Goal: Information Seeking & Learning: Learn about a topic

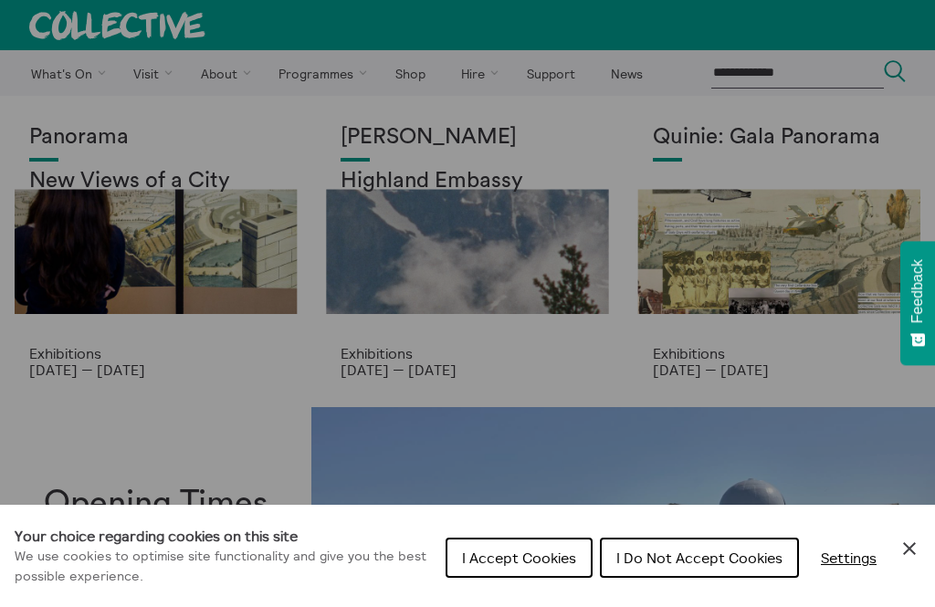
click at [701, 559] on span "I Do Not Accept Cookies" at bounding box center [700, 558] width 166 height 18
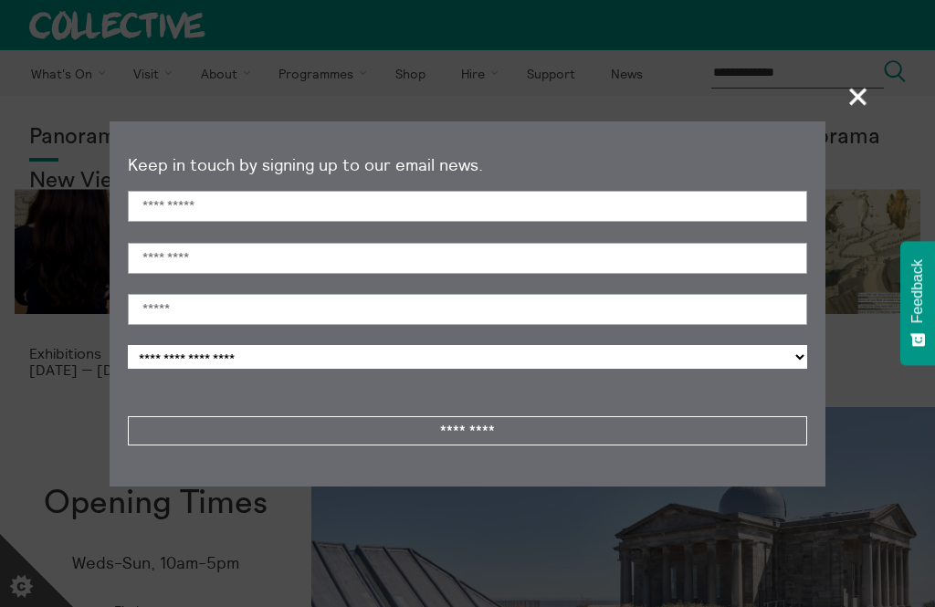
click at [832, 103] on span "+" at bounding box center [859, 96] width 54 height 54
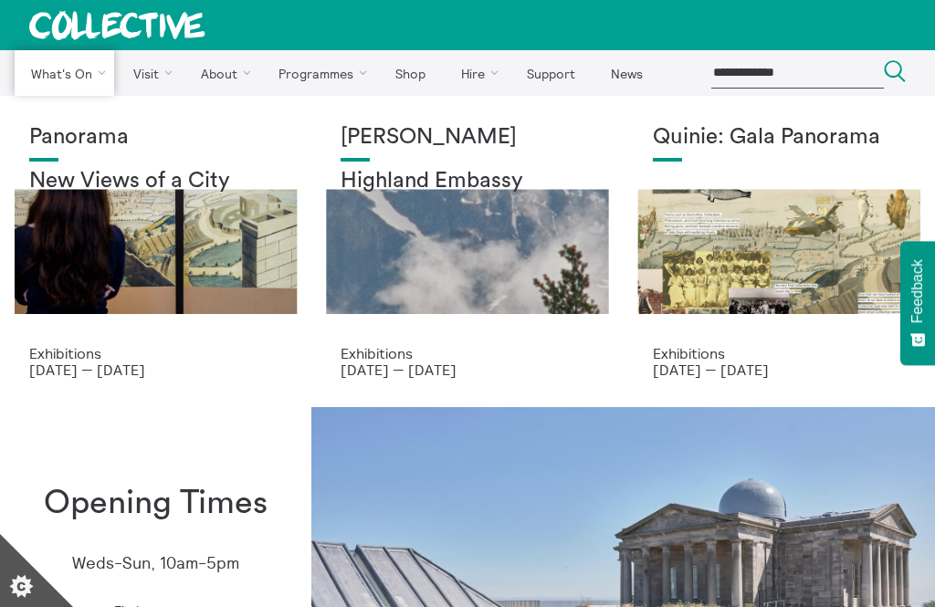
click at [0, 0] on link "Exhibitions" at bounding box center [0, 0] width 0 height 0
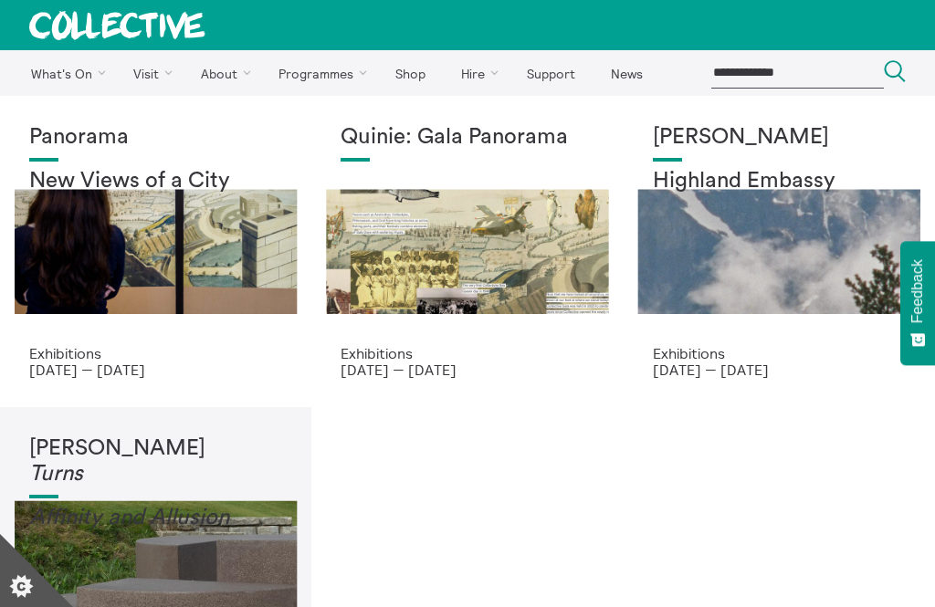
click at [168, 343] on div "Panorama New Views of a City" at bounding box center [155, 235] width 253 height 220
click at [556, 253] on div "Quinie: Gala Panorama" at bounding box center [467, 235] width 253 height 220
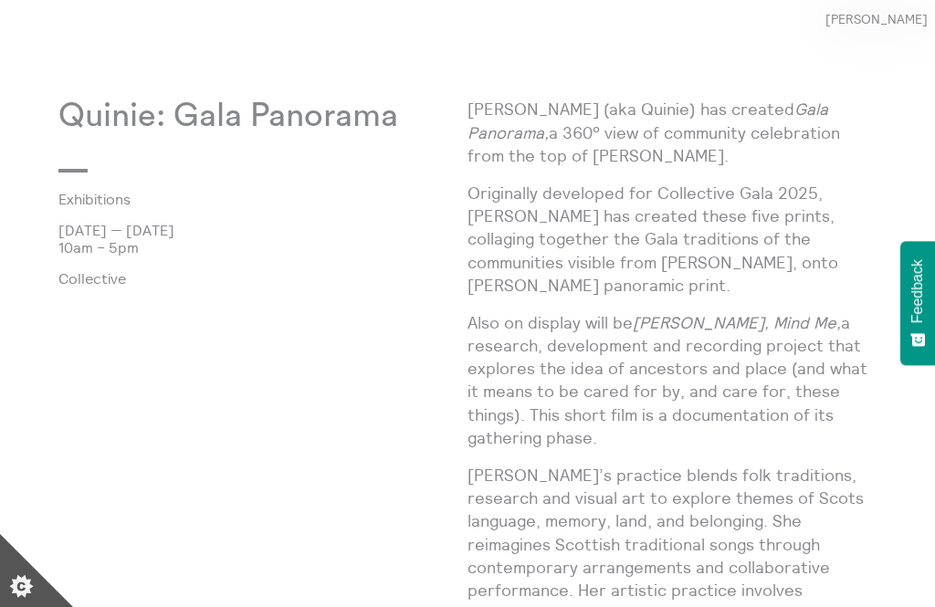
scroll to position [747, 0]
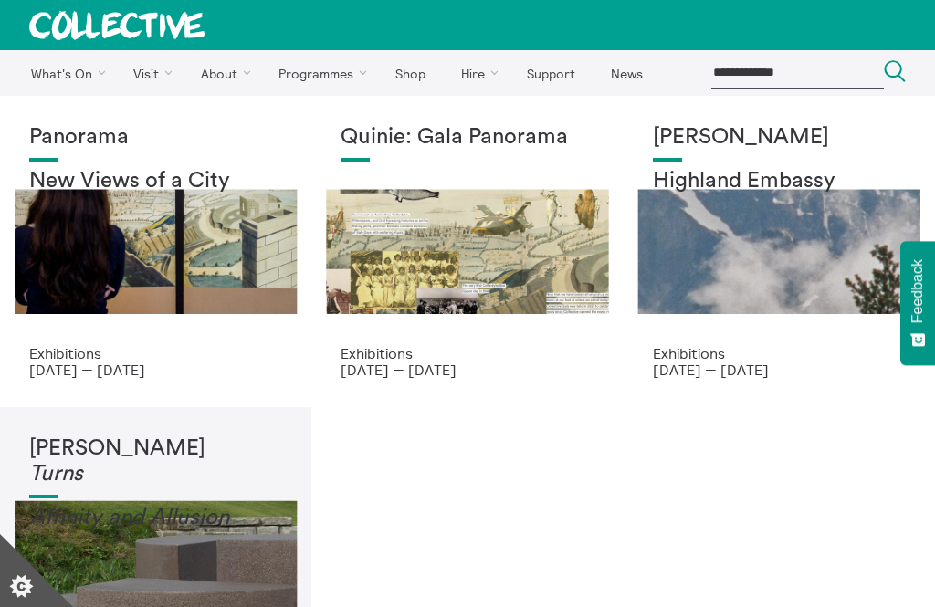
click at [793, 213] on div "[PERSON_NAME] Highland Embassy" at bounding box center [779, 235] width 253 height 220
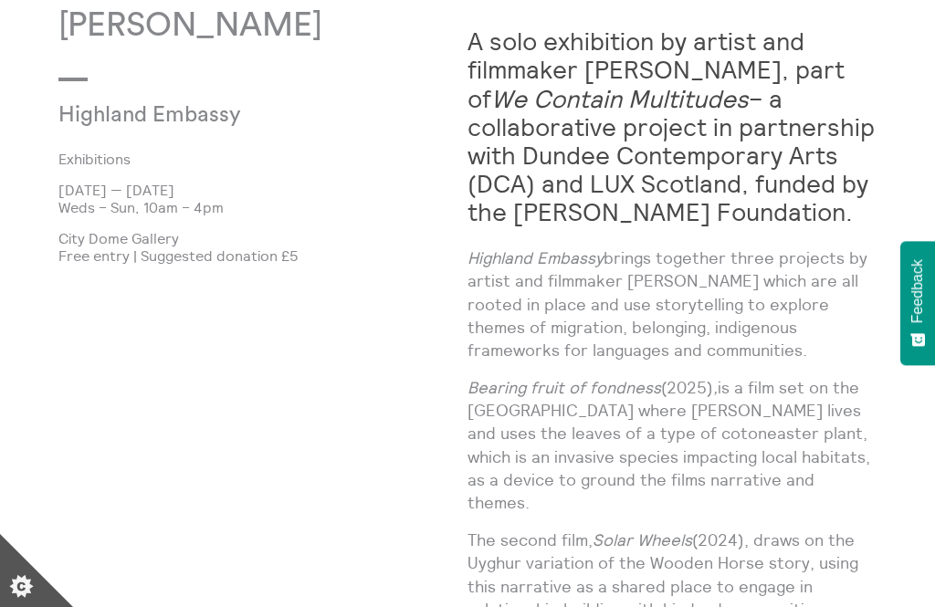
scroll to position [842, 0]
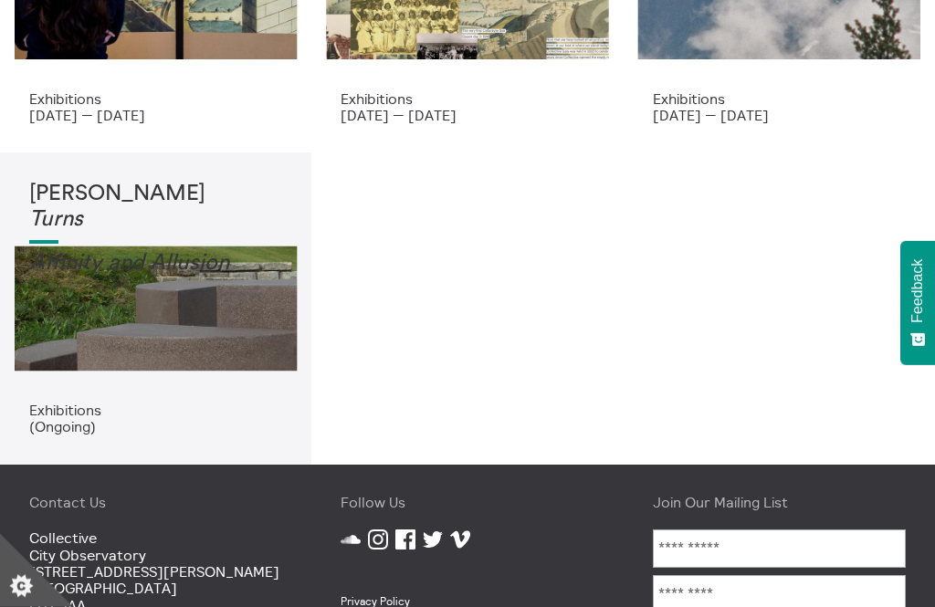
scroll to position [255, 0]
click at [263, 361] on div "[PERSON_NAME] Turns Affinity and Allusi on" at bounding box center [155, 292] width 253 height 220
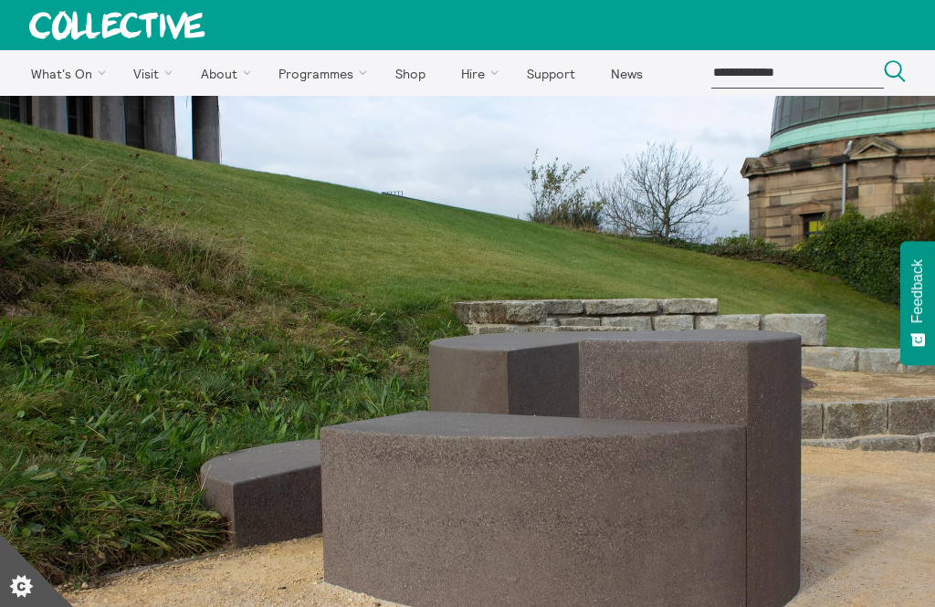
click at [564, 73] on link "Support" at bounding box center [551, 73] width 80 height 46
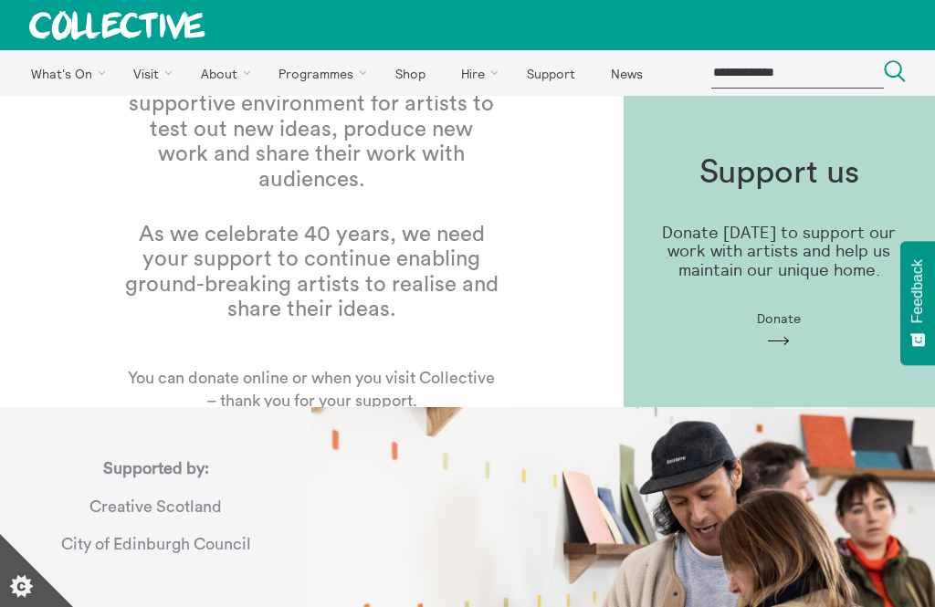
click at [535, 318] on div "Since 1984, Collective has offered a supportive environment for artists to test…" at bounding box center [312, 251] width 624 height 311
click at [701, 275] on p "Donate today to support our work with artists and help us maintain our unique h…" at bounding box center [779, 252] width 253 height 57
click at [564, 58] on link "Support" at bounding box center [551, 73] width 80 height 46
click at [634, 65] on link "News" at bounding box center [627, 73] width 64 height 46
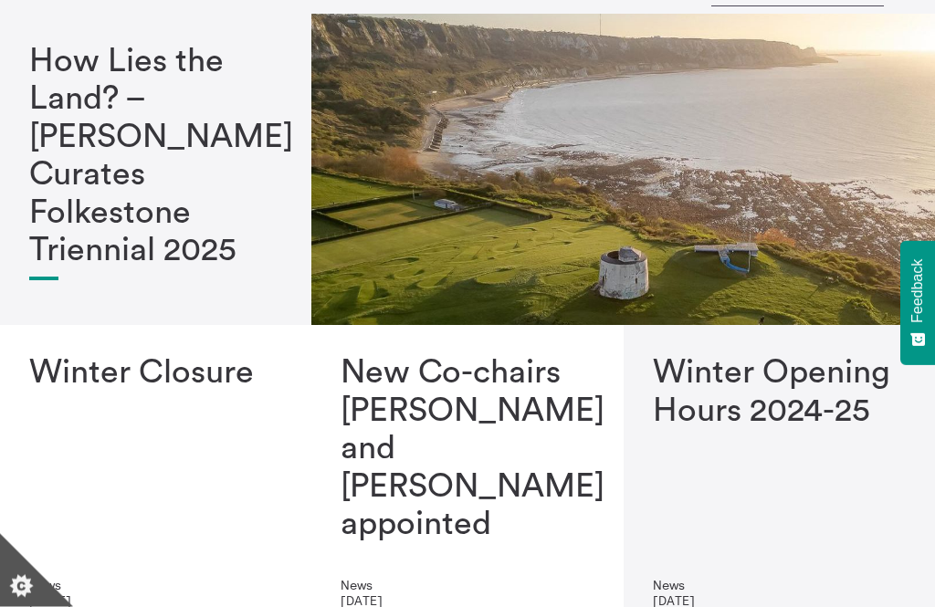
scroll to position [82, 0]
click at [211, 214] on h1 "How Lies the Land? – [PERSON_NAME] Curates Folkestone Triennial 2025" at bounding box center [155, 156] width 253 height 227
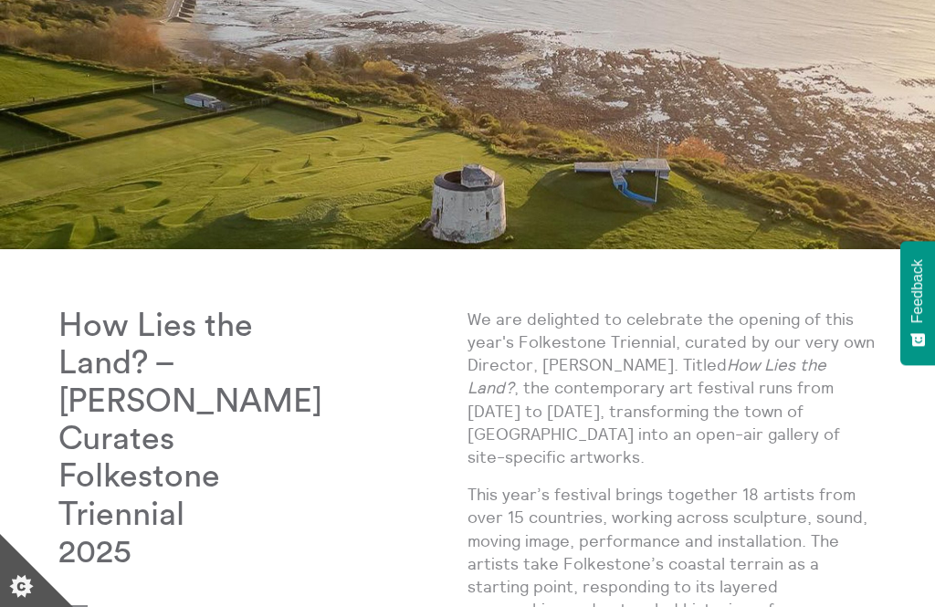
scroll to position [194, 0]
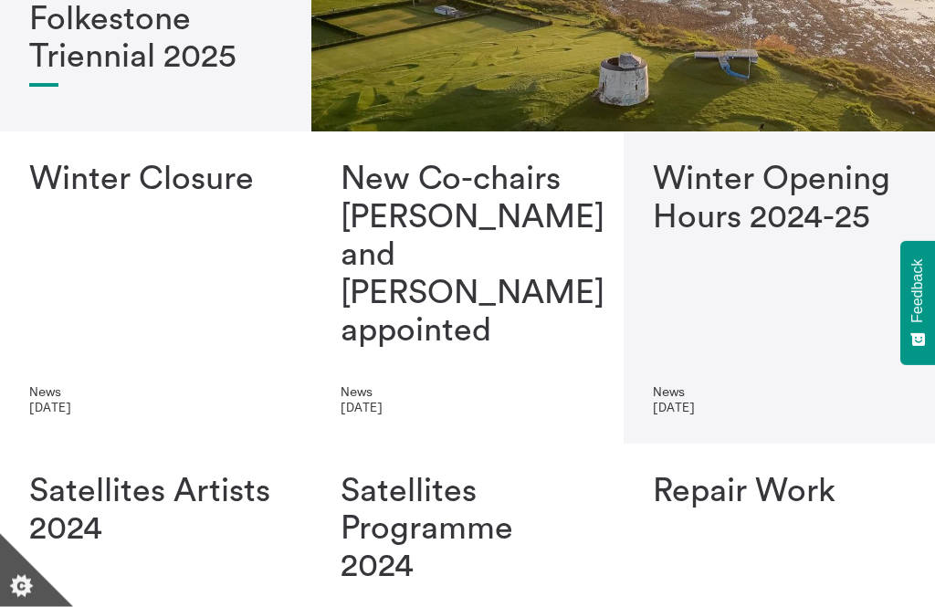
scroll to position [276, 0]
click at [586, 404] on p "5 December 2024" at bounding box center [467, 407] width 253 height 15
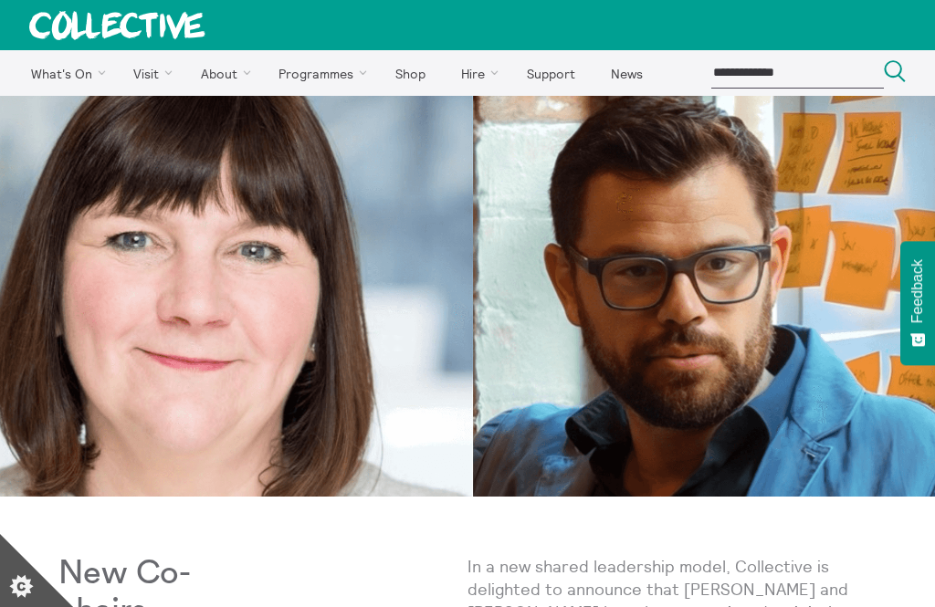
click at [0, 0] on link "Satellites" at bounding box center [0, 0] width 0 height 0
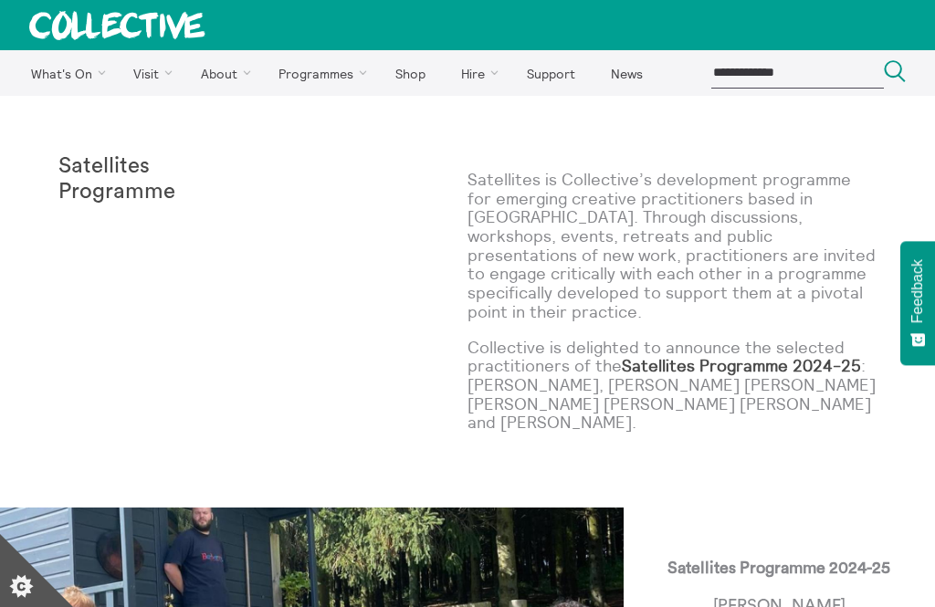
click at [410, 375] on div "Satellites Programme" at bounding box center [262, 301] width 409 height 295
click at [0, 0] on link "Common Good" at bounding box center [0, 0] width 0 height 0
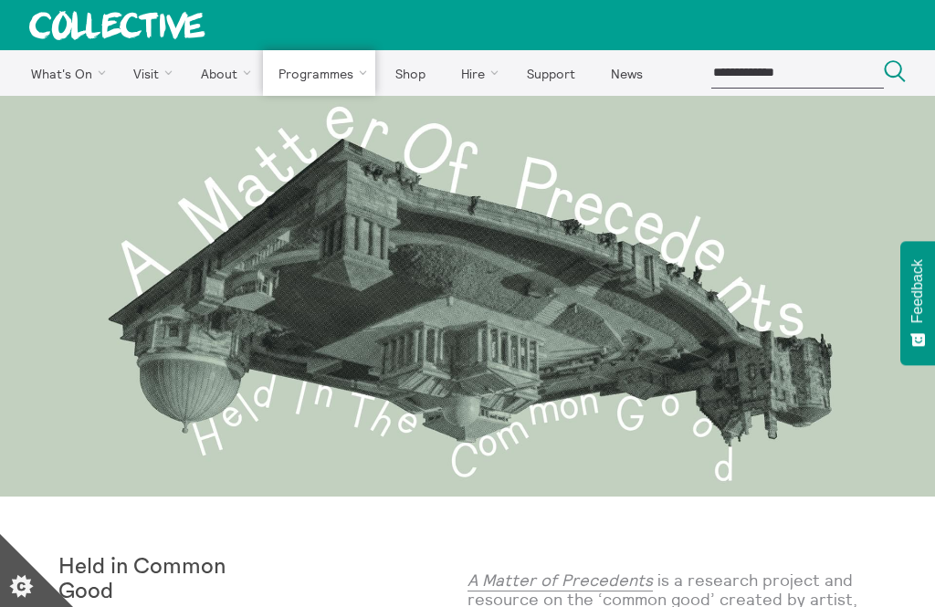
click at [0, 0] on link "Collective Observations" at bounding box center [0, 0] width 0 height 0
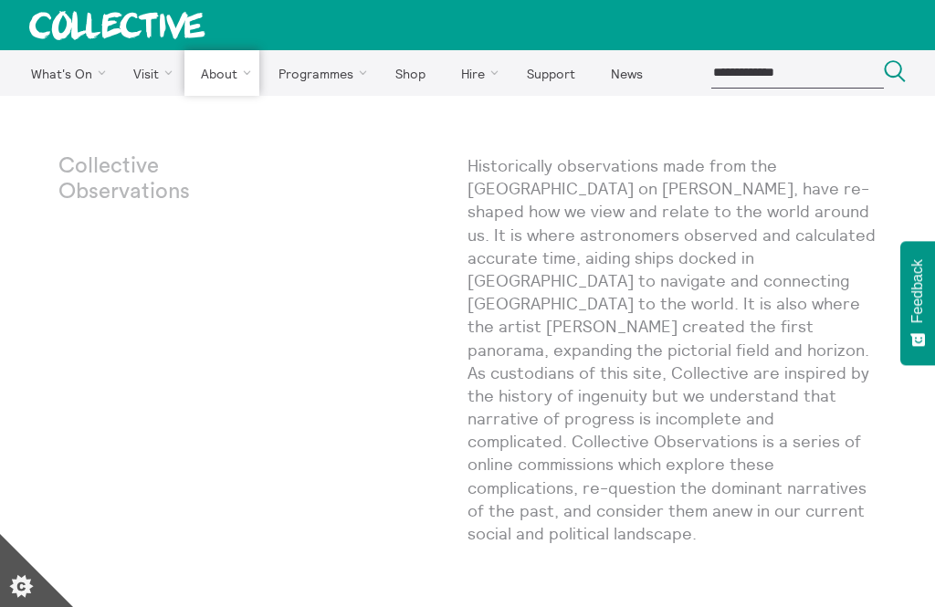
click at [0, 0] on link "About Us" at bounding box center [0, 0] width 0 height 0
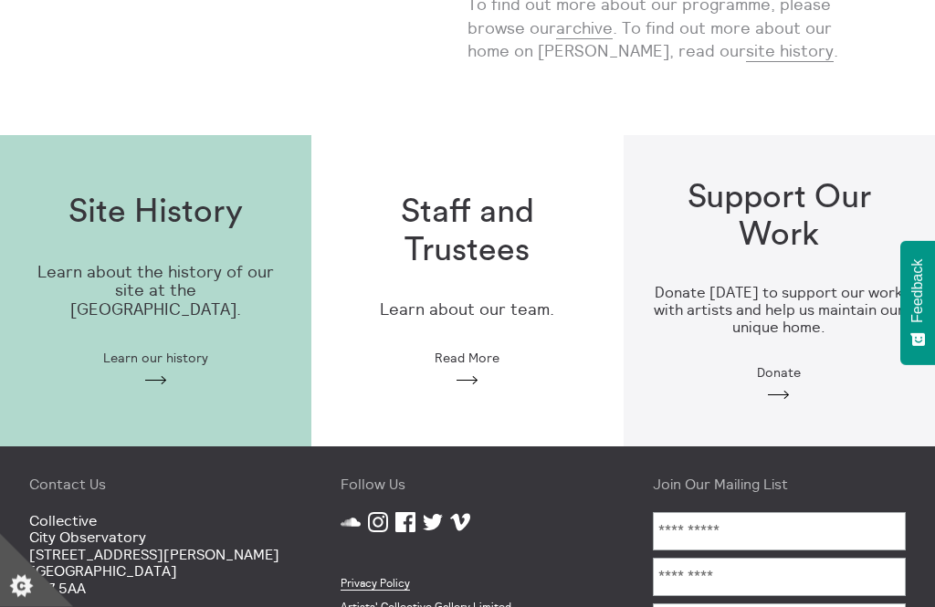
scroll to position [504, 0]
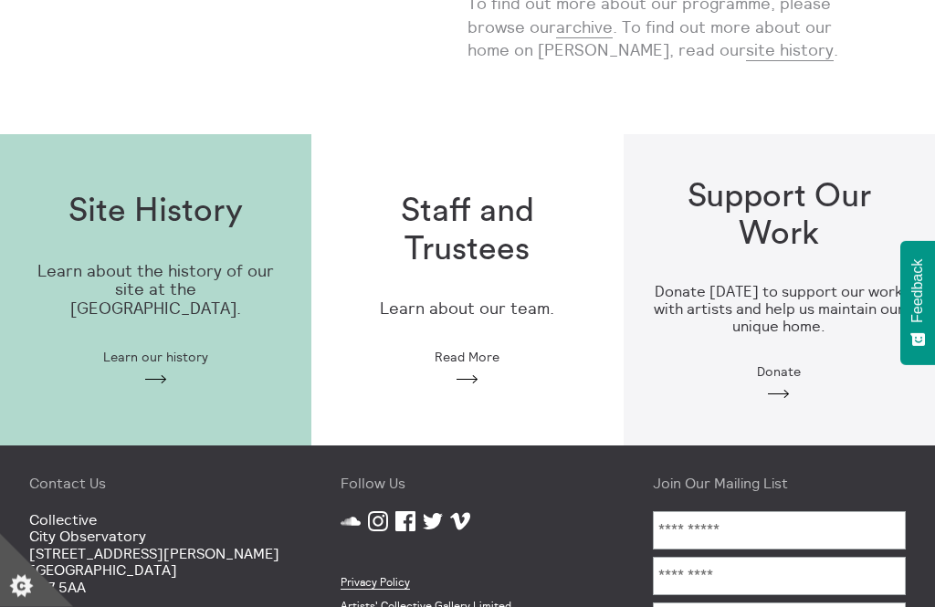
click at [192, 351] on span "Learn our history" at bounding box center [155, 358] width 105 height 15
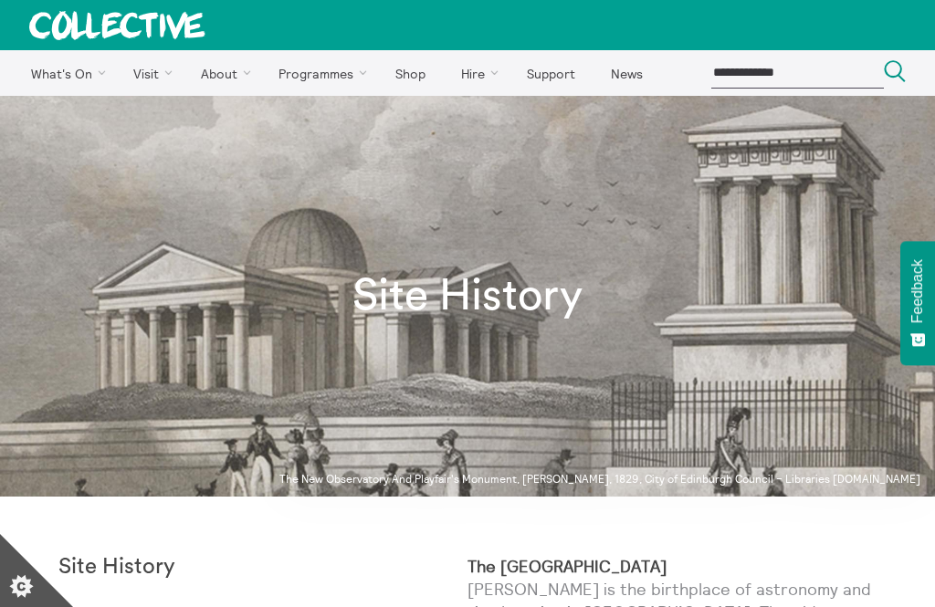
click at [0, 0] on link "Staff and trustees" at bounding box center [0, 0] width 0 height 0
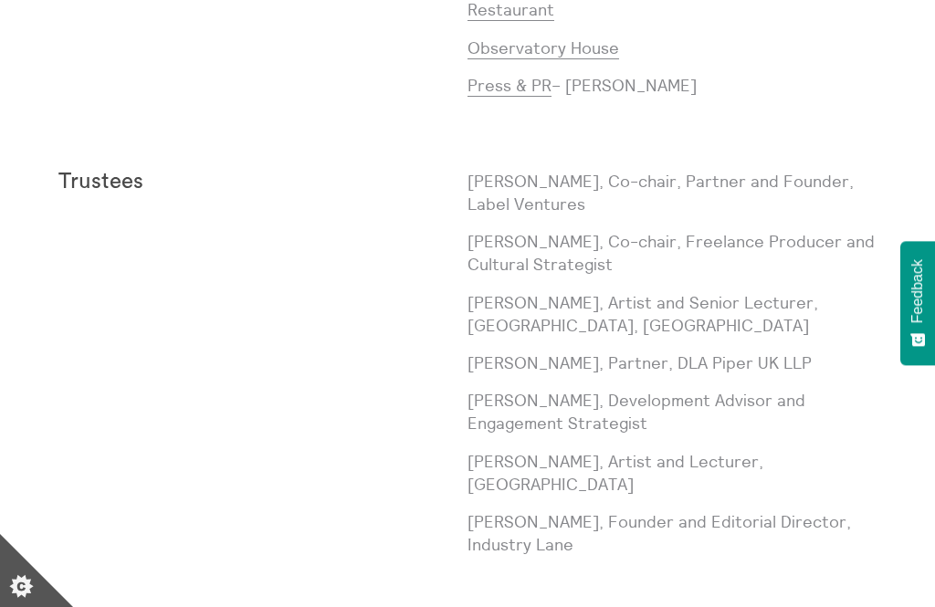
scroll to position [1652, 0]
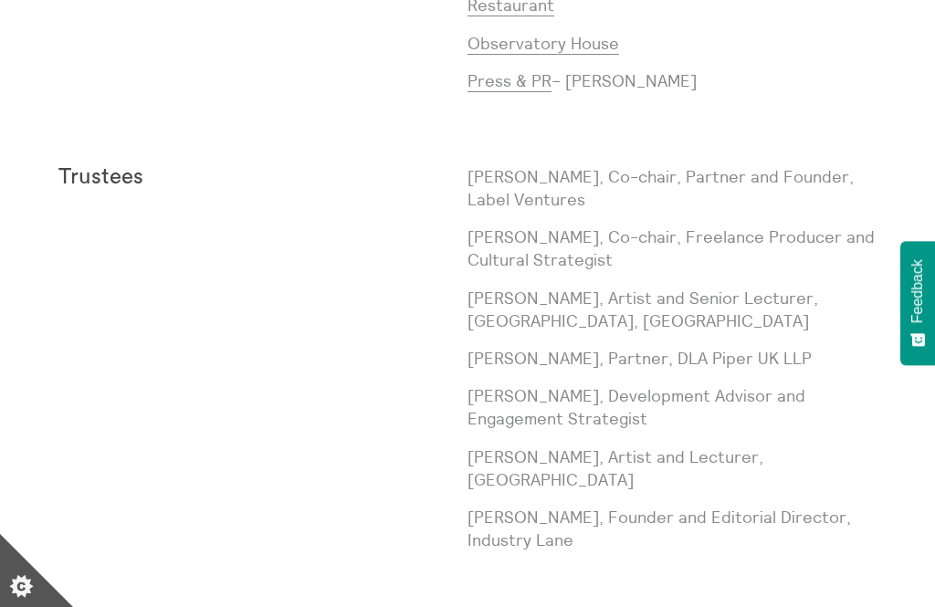
click at [702, 347] on p "[PERSON_NAME], Partner, DLA Piper UK LLP" at bounding box center [672, 358] width 409 height 23
click at [627, 506] on p "[PERSON_NAME], Founder and Editorial Director, Industry Lane" at bounding box center [672, 529] width 409 height 46
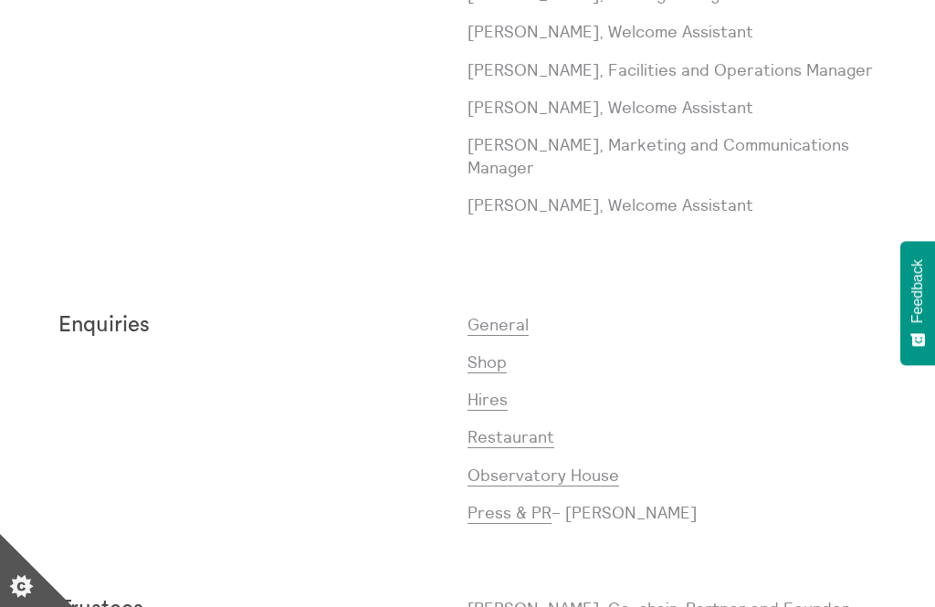
scroll to position [1205, 0]
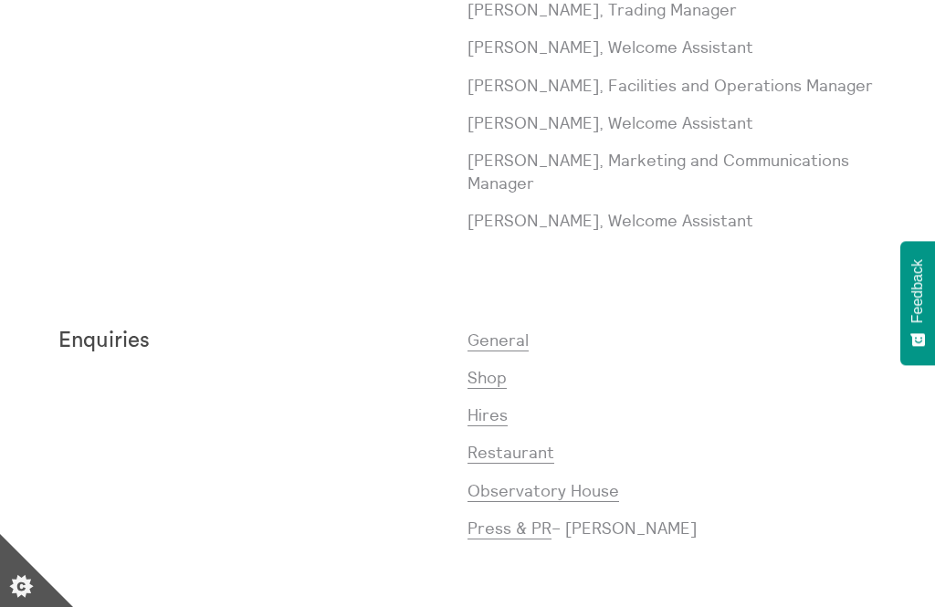
click at [539, 442] on link "Restaurant" at bounding box center [511, 453] width 87 height 22
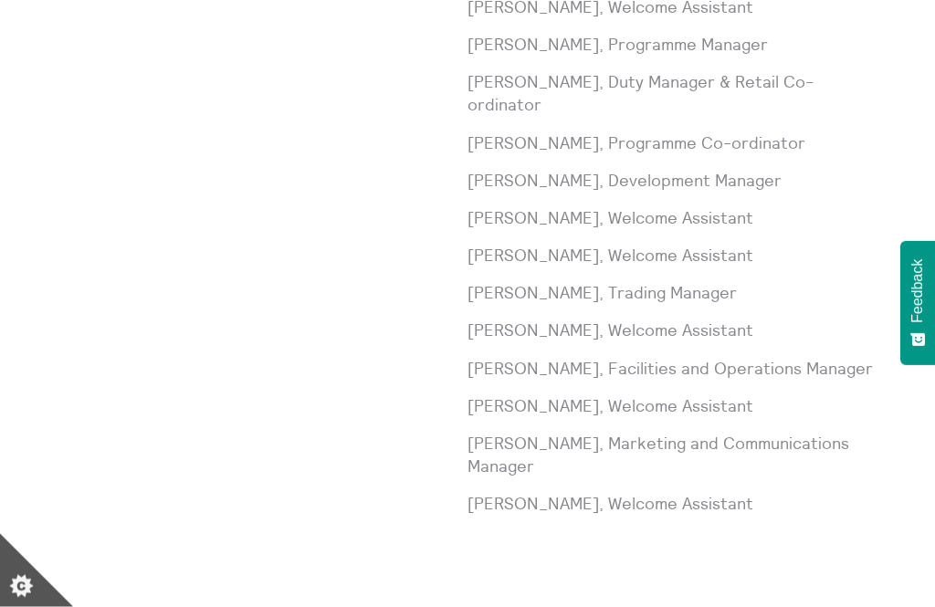
scroll to position [916, 0]
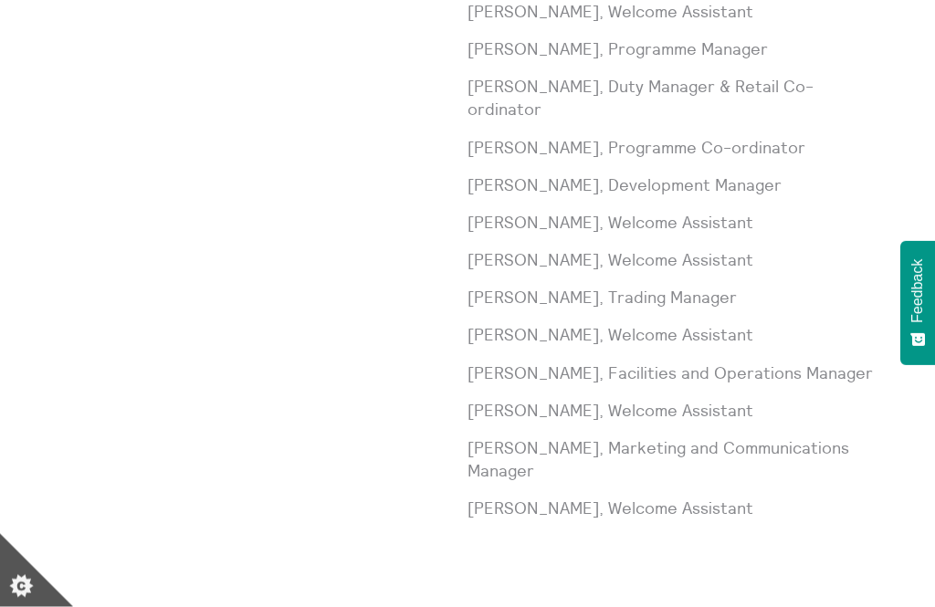
click at [556, 363] on p "[PERSON_NAME], Facilities and Operations Manager" at bounding box center [672, 374] width 409 height 23
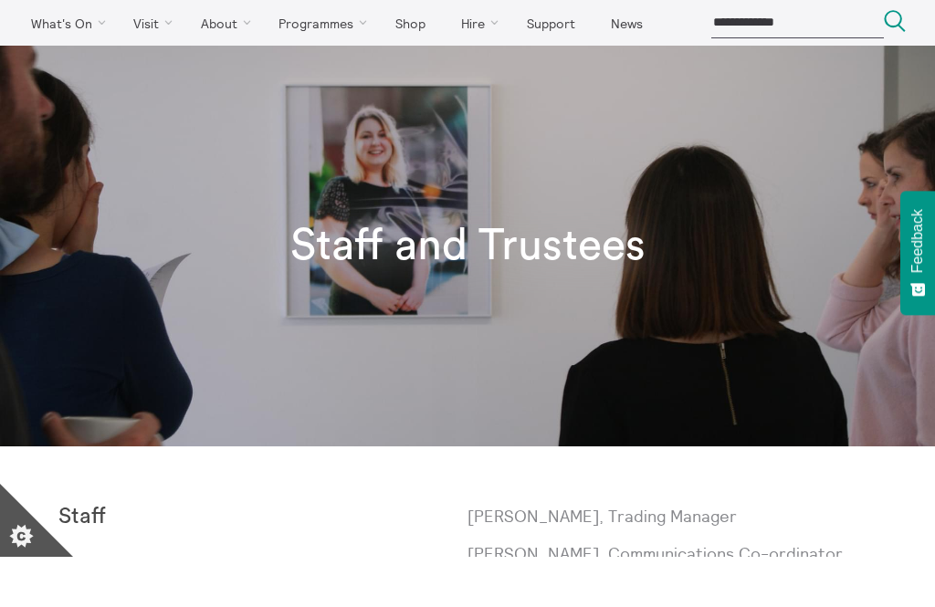
scroll to position [50, 0]
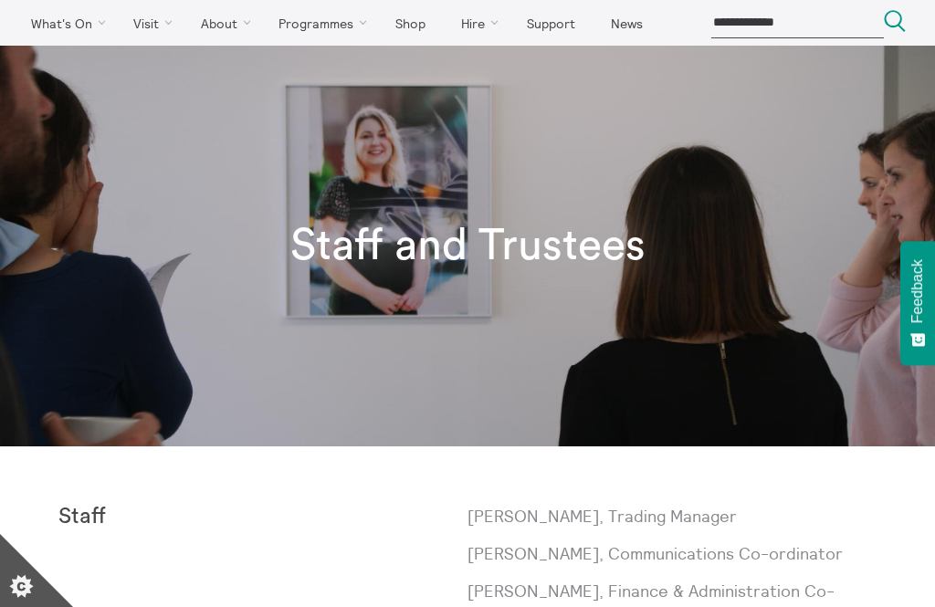
click at [0, 0] on link "Opportunities" at bounding box center [0, 0] width 0 height 0
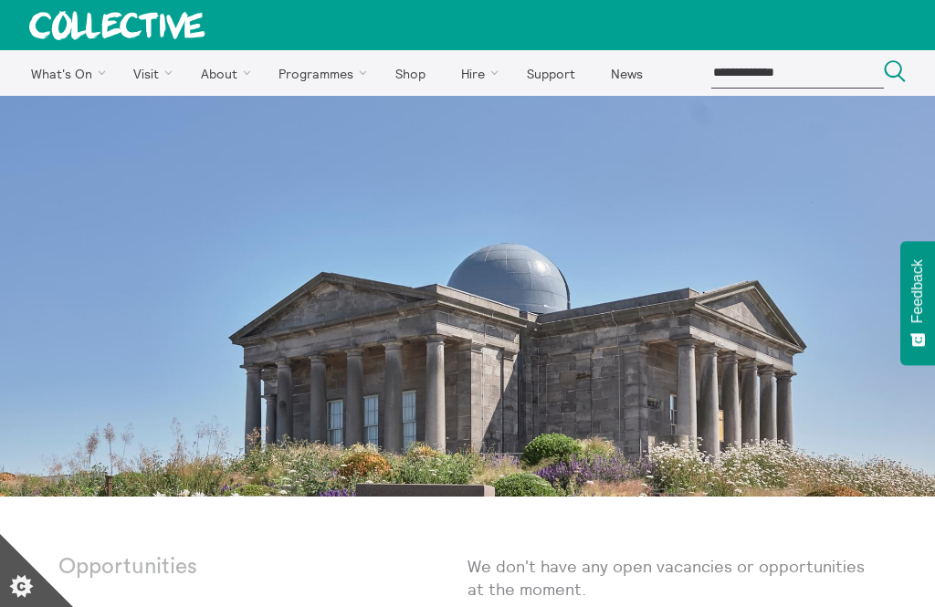
click at [0, 0] on link "About Us" at bounding box center [0, 0] width 0 height 0
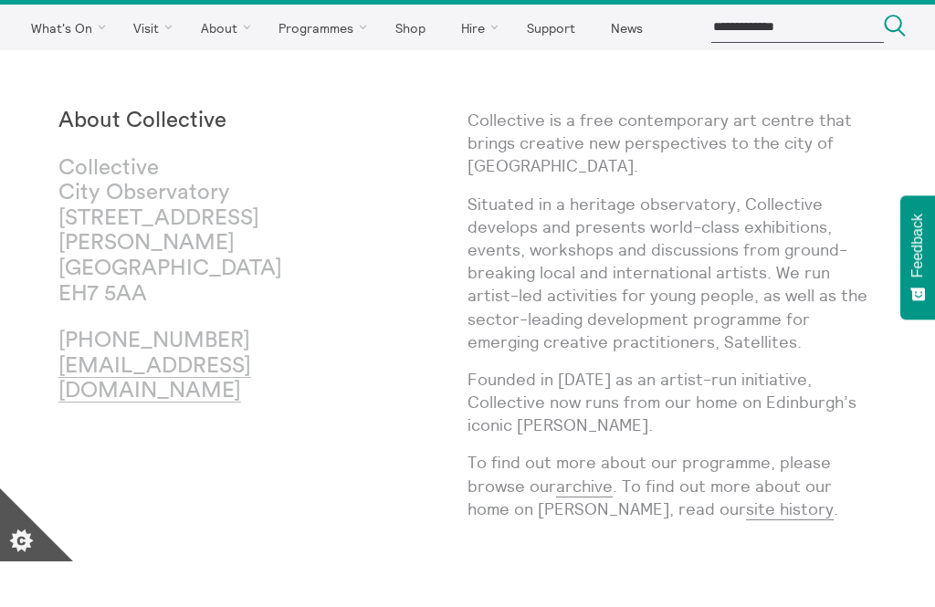
scroll to position [47, 0]
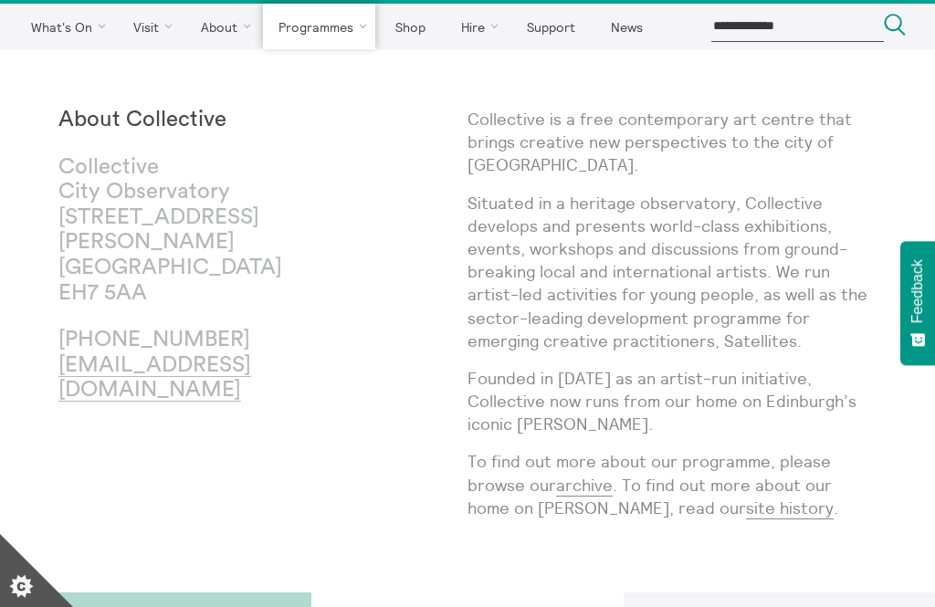
click at [0, 0] on link "Satellites" at bounding box center [0, 0] width 0 height 0
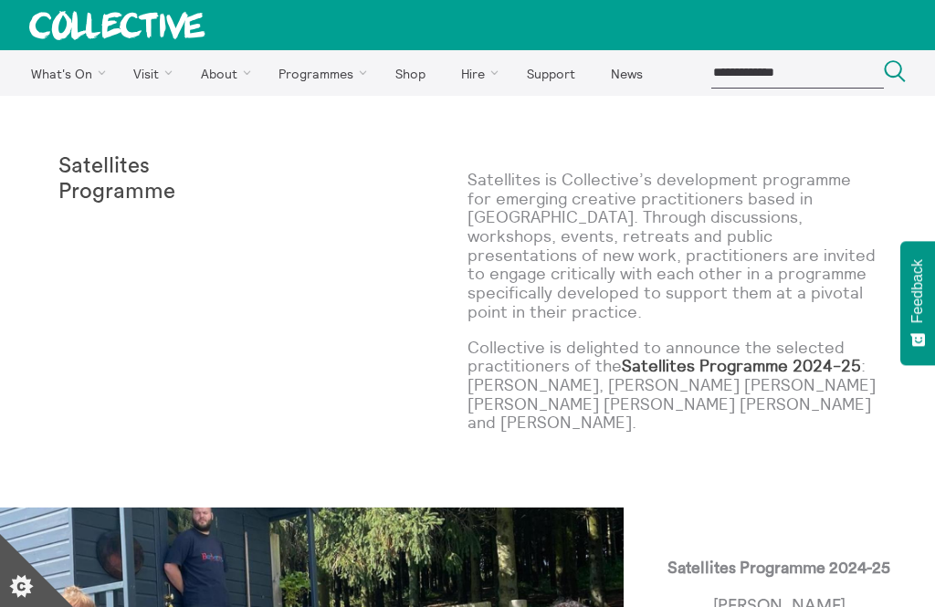
click at [637, 74] on link "News" at bounding box center [627, 73] width 64 height 46
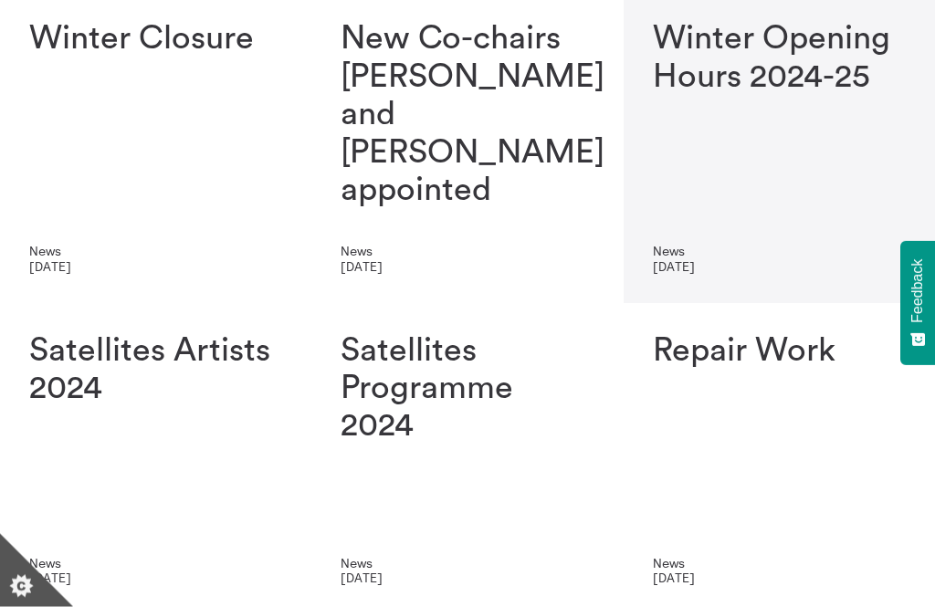
scroll to position [417, 0]
click at [260, 79] on div "Winter Closure" at bounding box center [155, 132] width 253 height 224
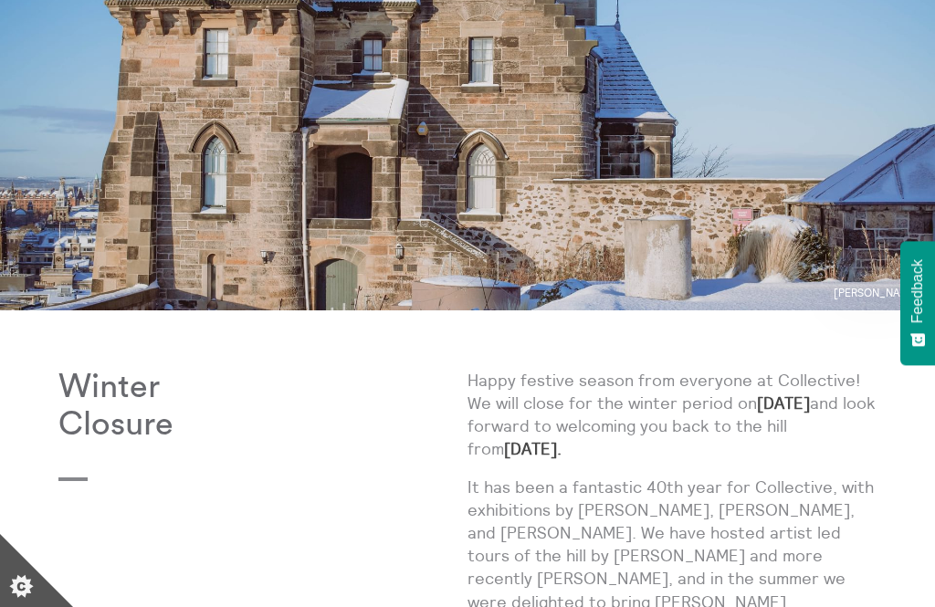
scroll to position [162, 0]
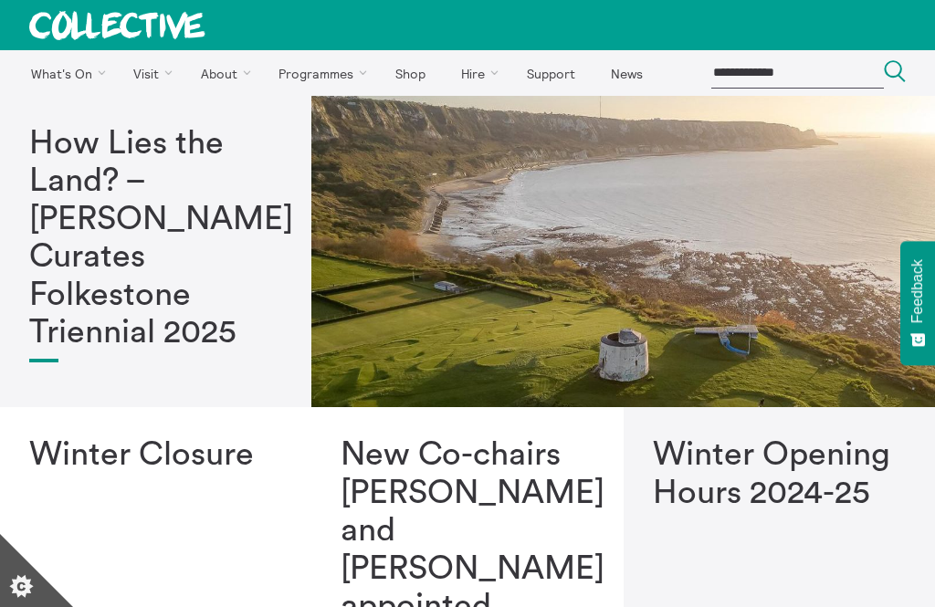
click at [420, 67] on link "Shop" at bounding box center [410, 73] width 62 height 46
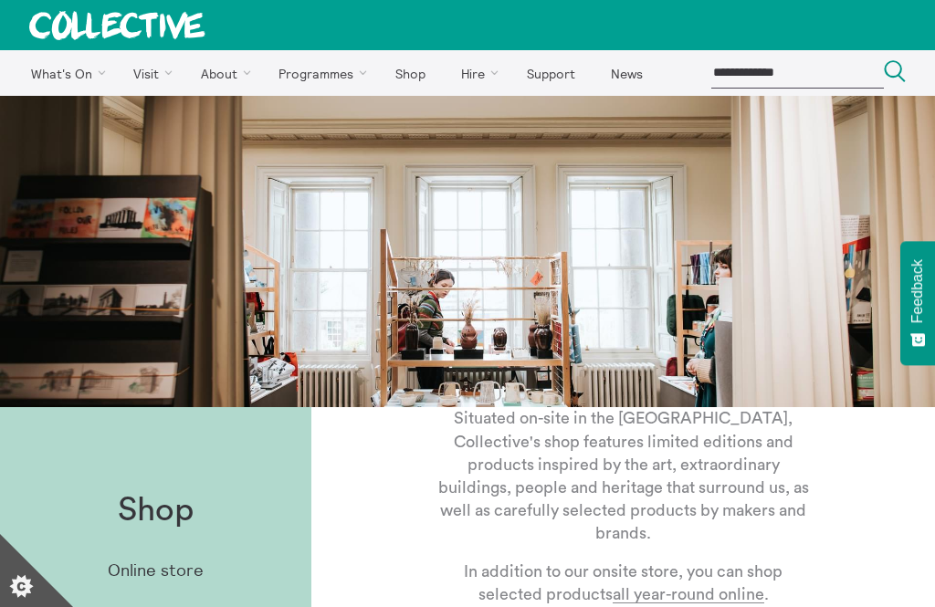
click at [547, 77] on link "Support" at bounding box center [551, 73] width 80 height 46
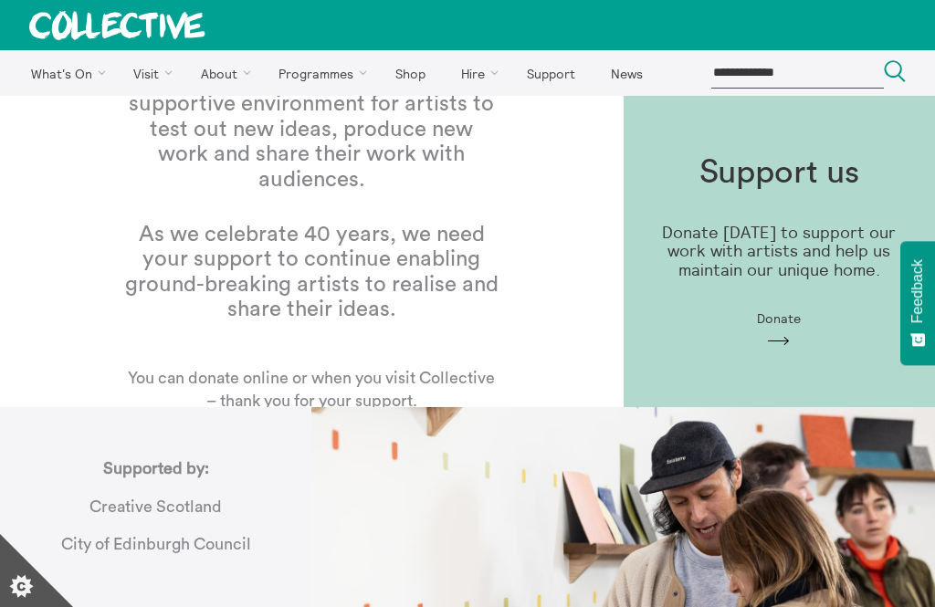
click at [502, 375] on div "Since [DATE], Collective has offered a supportive environment for artists to te…" at bounding box center [311, 251] width 435 height 457
click at [0, 0] on link "Private Hires" at bounding box center [0, 0] width 0 height 0
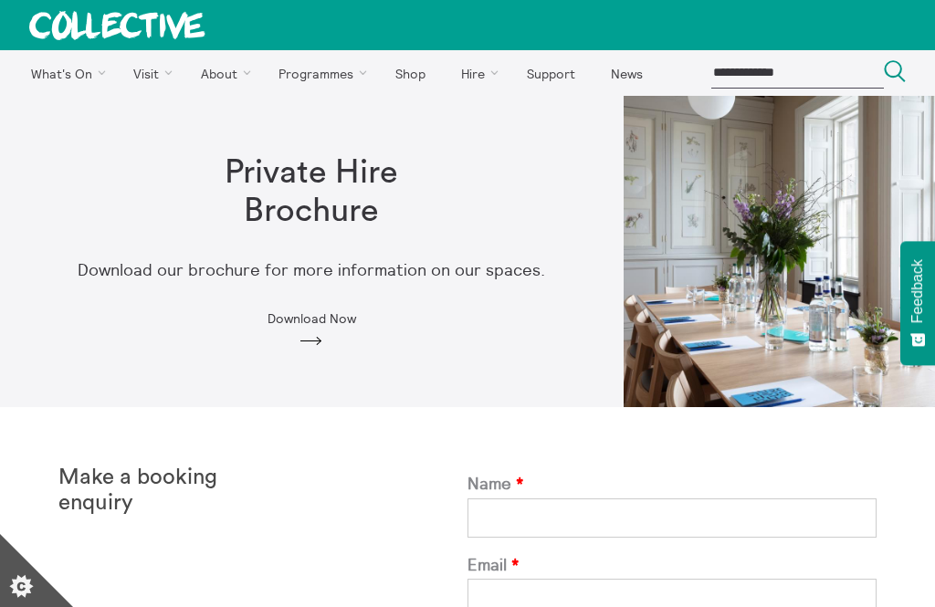
click at [416, 77] on link "Shop" at bounding box center [410, 73] width 62 height 46
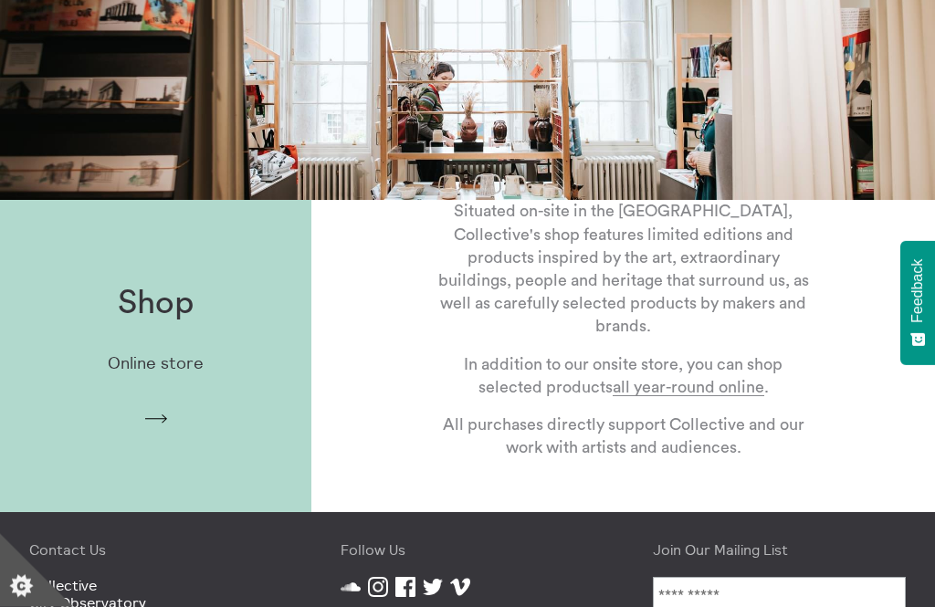
click at [183, 424] on div "Shop Online store Arrow" at bounding box center [155, 357] width 311 height 201
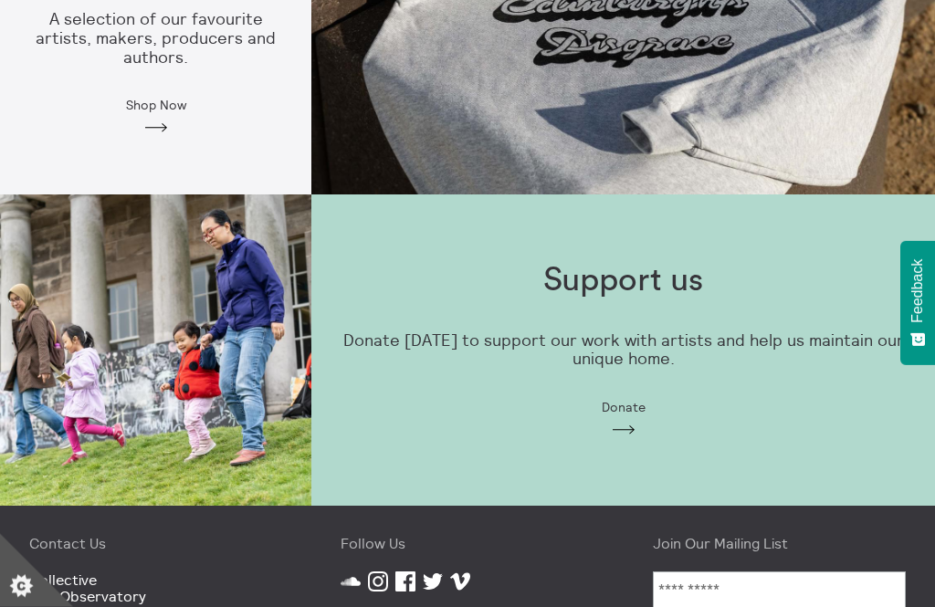
scroll to position [837, 0]
click at [593, 399] on div "Support us Donate today to support our work with artists and help us maintain o…" at bounding box center [623, 350] width 624 height 234
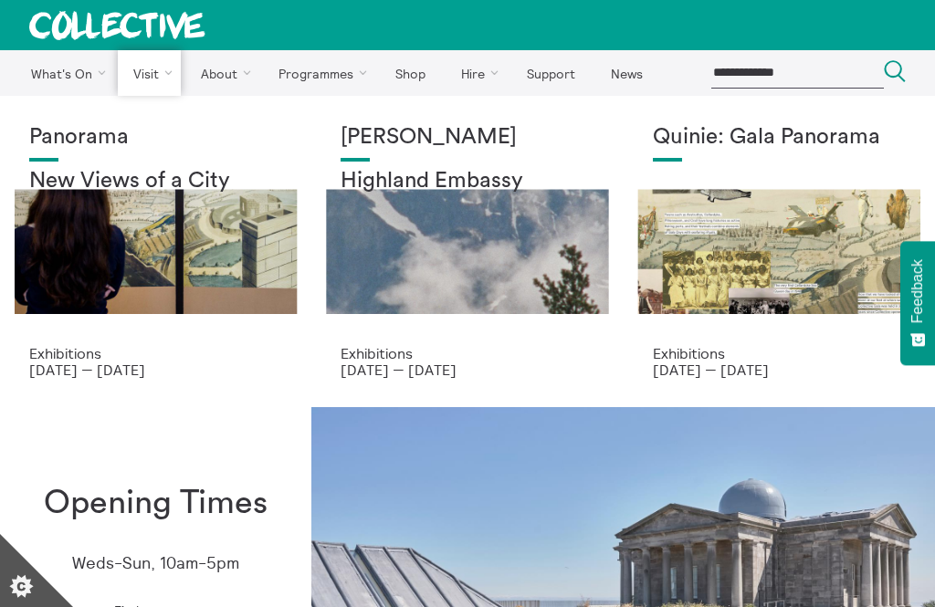
click at [0, 0] on link "Find Us" at bounding box center [0, 0] width 0 height 0
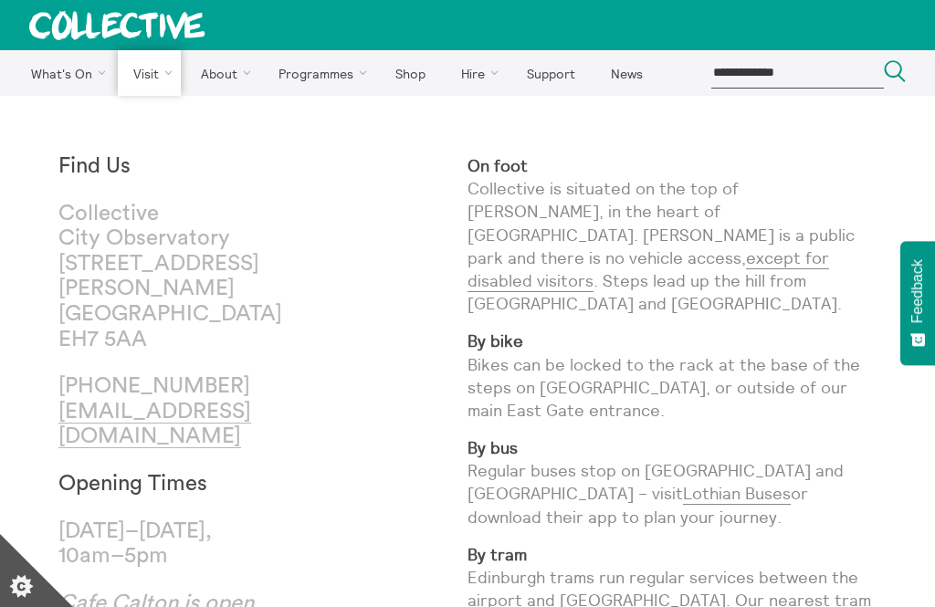
click at [0, 0] on link "Kiosk" at bounding box center [0, 0] width 0 height 0
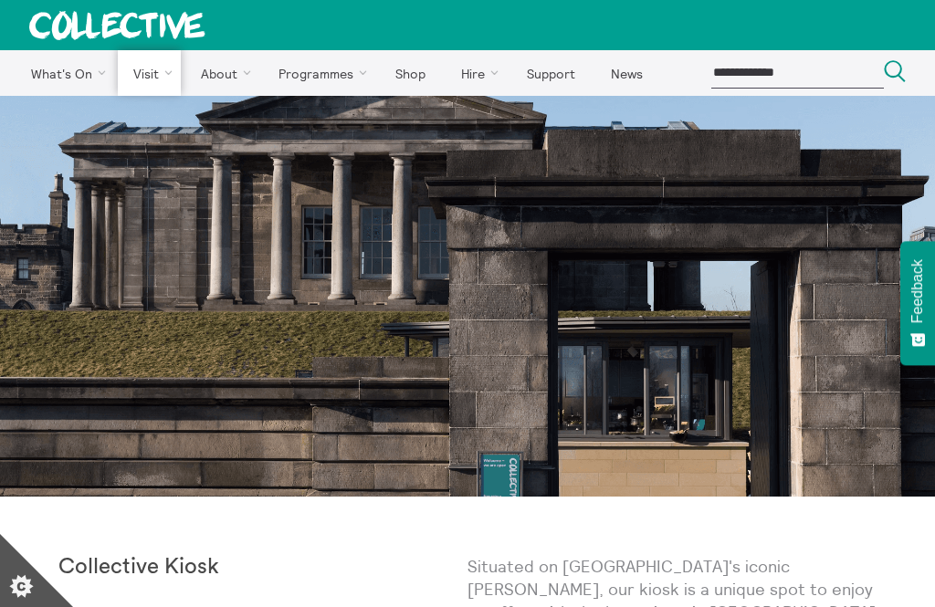
click at [0, 0] on link "Observatory House" at bounding box center [0, 0] width 0 height 0
click at [0, 0] on link "Facilities" at bounding box center [0, 0] width 0 height 0
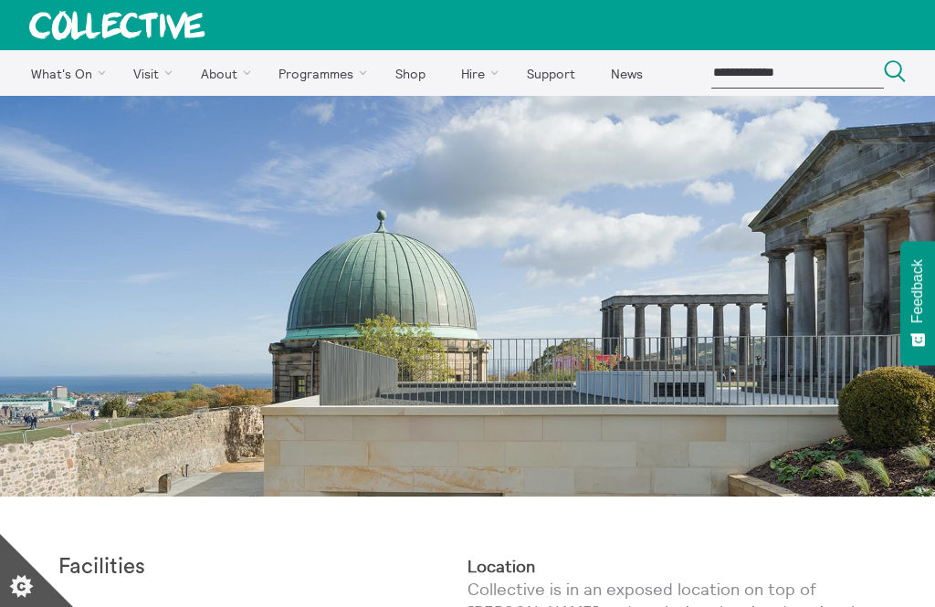
click at [558, 72] on link "Support" at bounding box center [551, 73] width 80 height 46
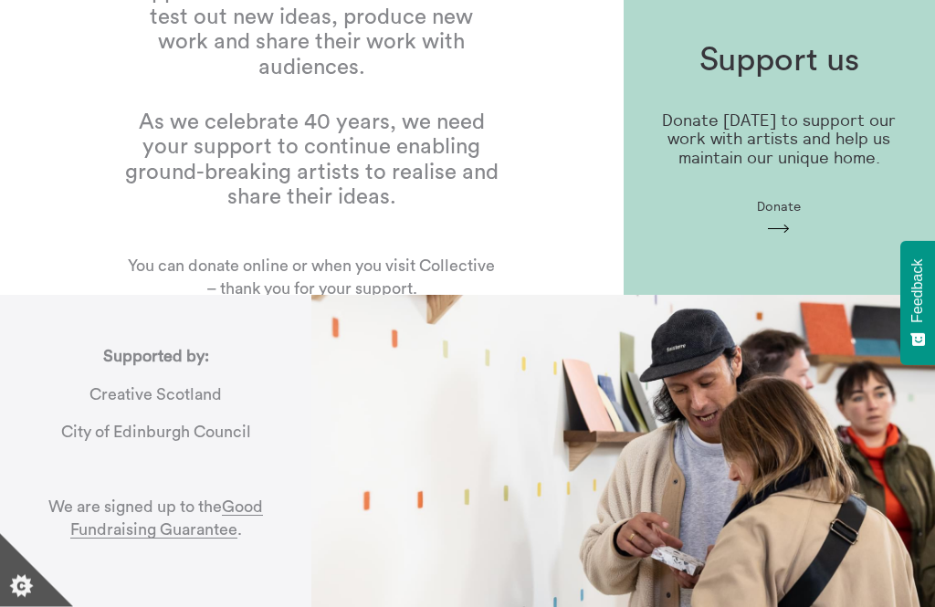
scroll to position [112, 0]
click at [247, 501] on link "Good Fundraising Guarantee" at bounding box center [167, 519] width 194 height 40
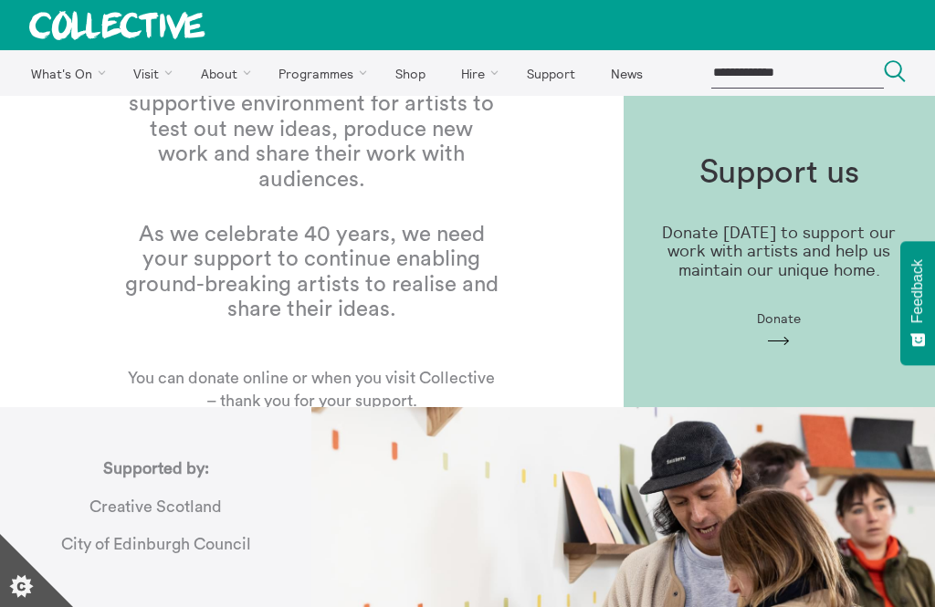
click at [0, 0] on link "Site history" at bounding box center [0, 0] width 0 height 0
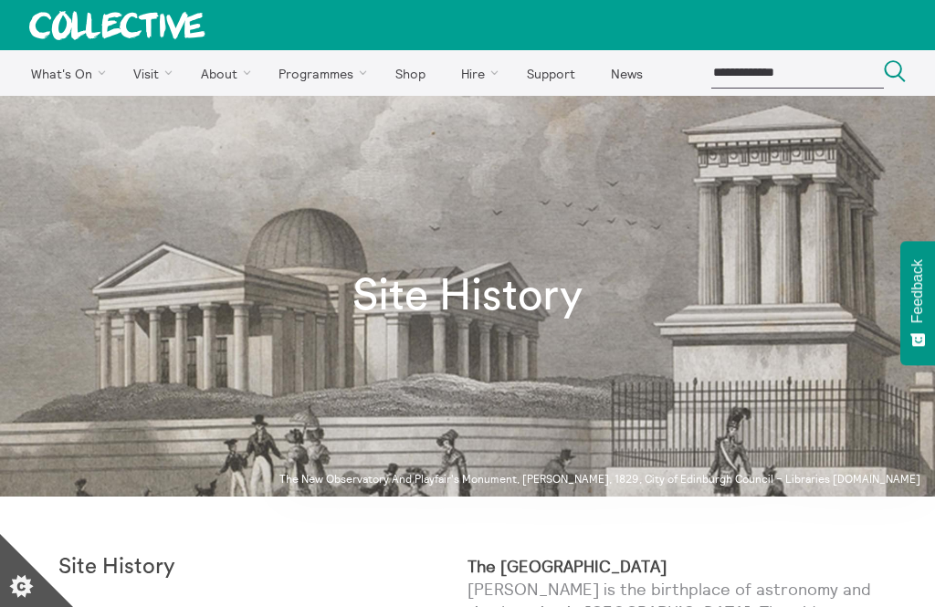
click at [0, 0] on link "Online" at bounding box center [0, 0] width 0 height 0
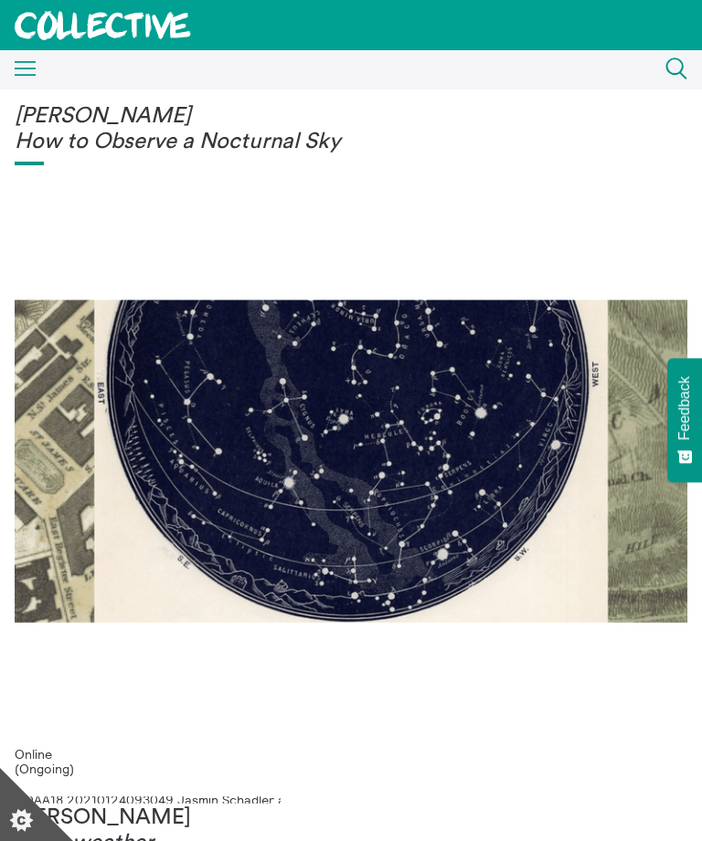
click at [545, 238] on div "Alexandra Laudo How to Observe a Nocturnal Sky" at bounding box center [351, 425] width 672 height 643
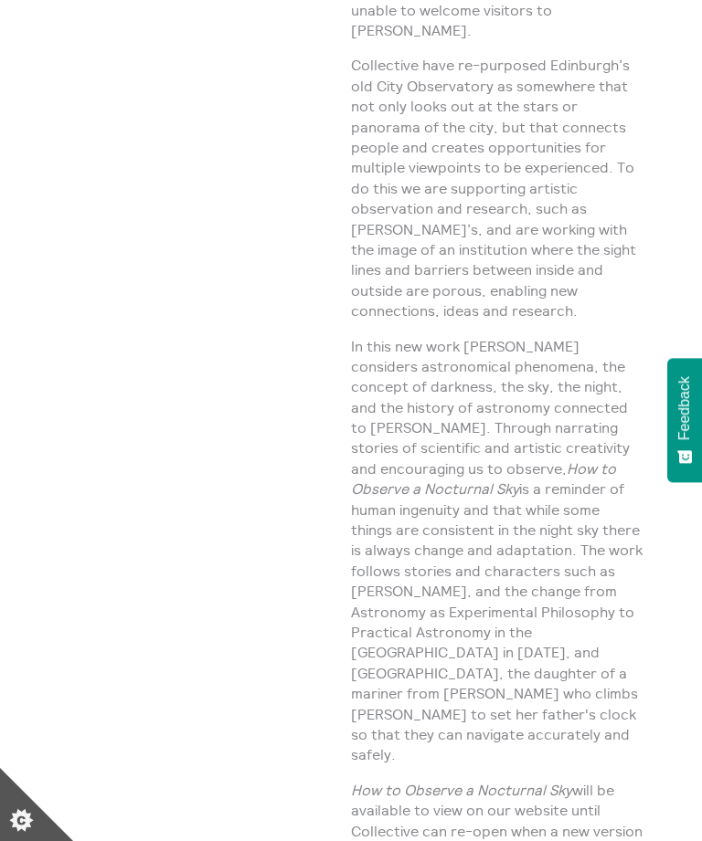
scroll to position [924, 0]
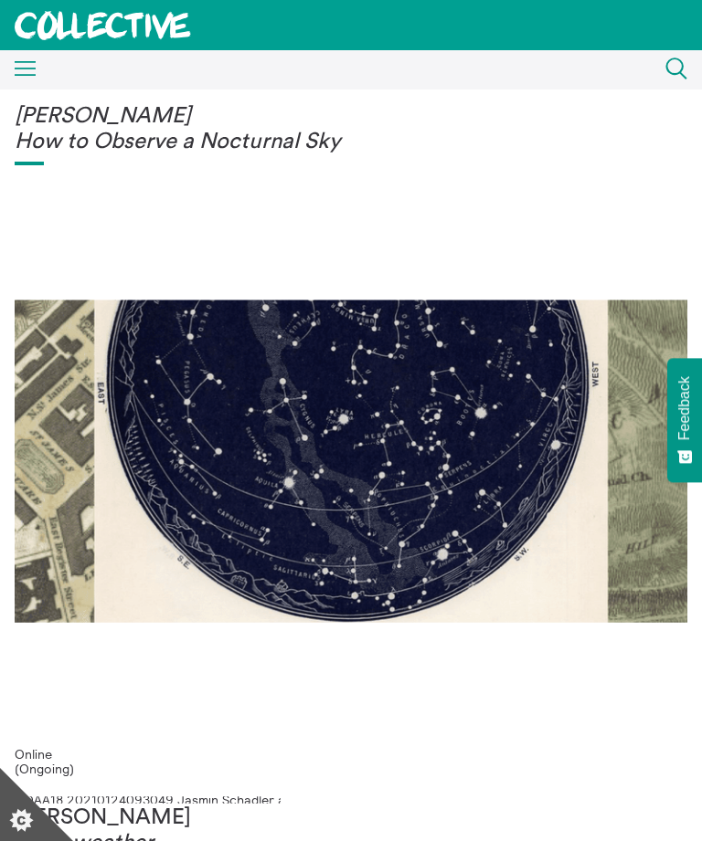
click at [31, 65] on icon "Menu" at bounding box center [26, 69] width 22 height 16
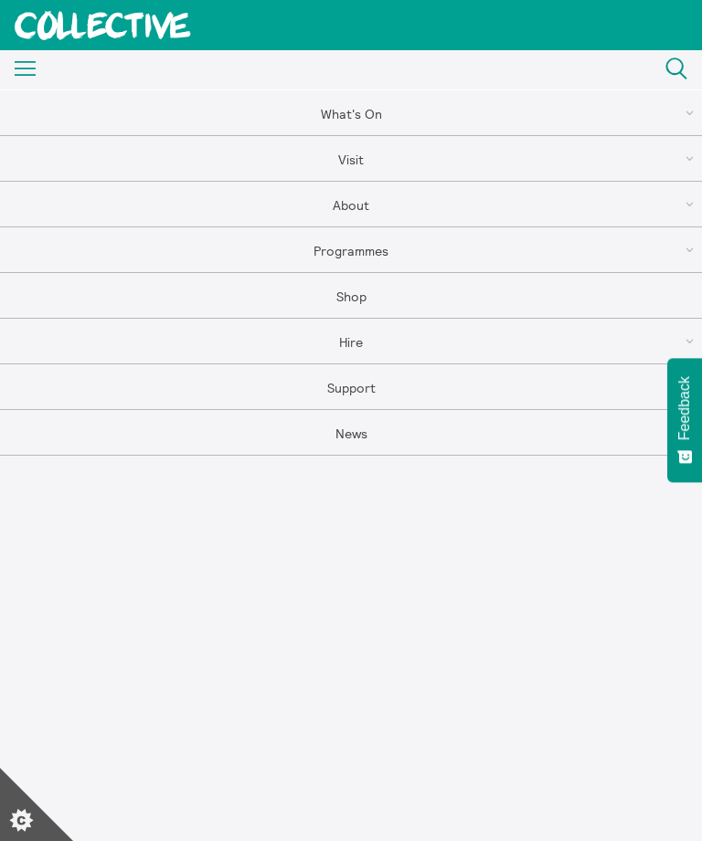
click at [433, 397] on link "Support" at bounding box center [351, 387] width 702 height 46
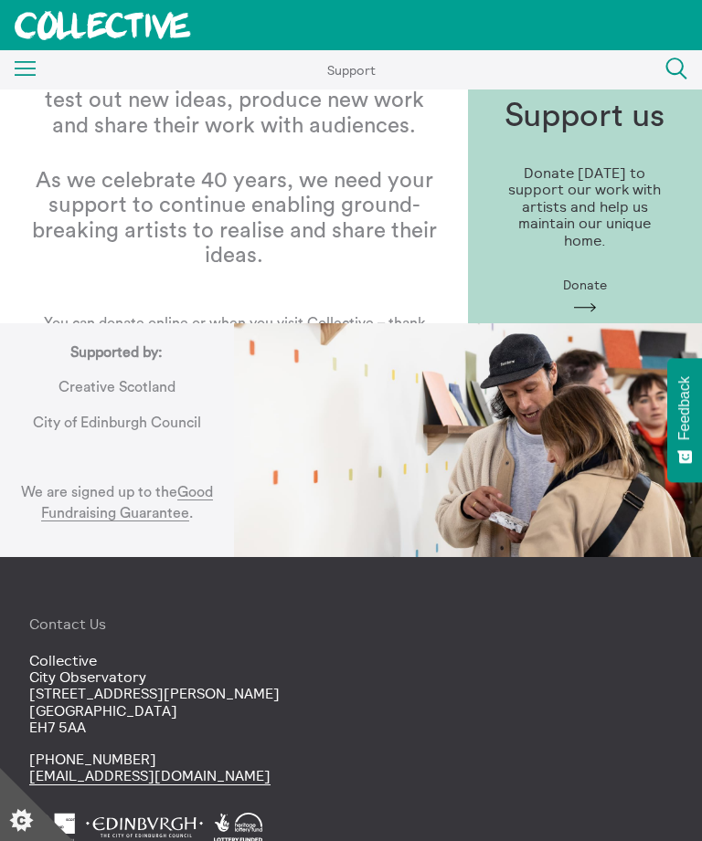
click at [27, 56] on div "Menu Close" at bounding box center [18, 70] width 37 height 33
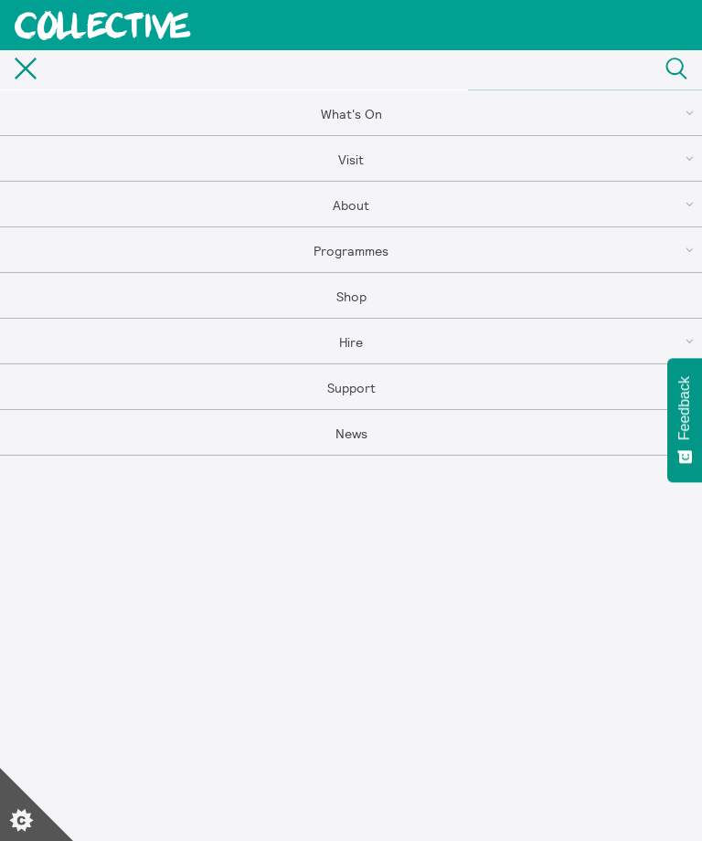
click at [379, 159] on link "Visit" at bounding box center [351, 159] width 702 height 46
click at [452, 153] on link "Visit" at bounding box center [351, 159] width 702 height 46
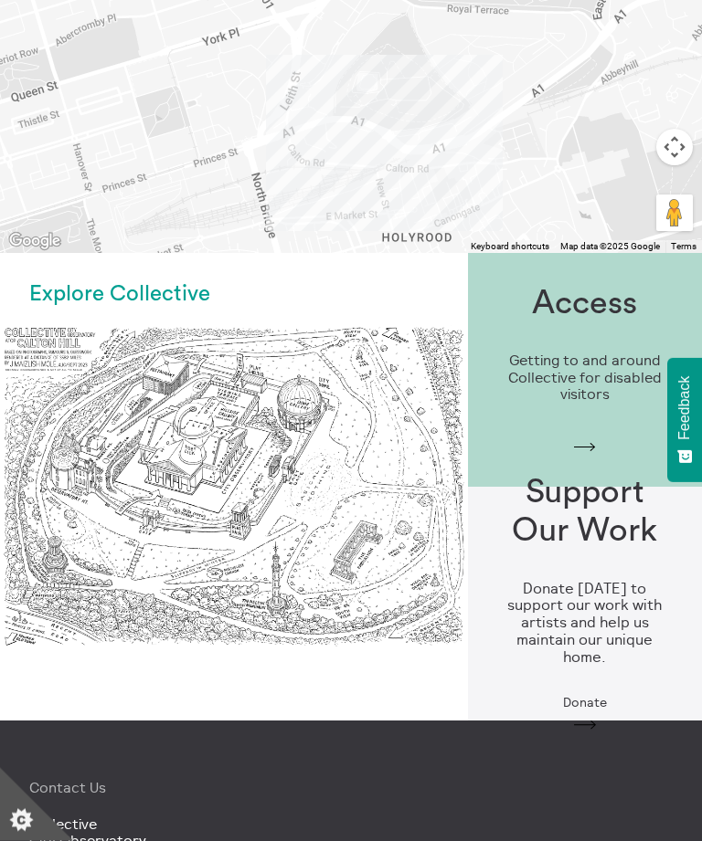
scroll to position [1364, 0]
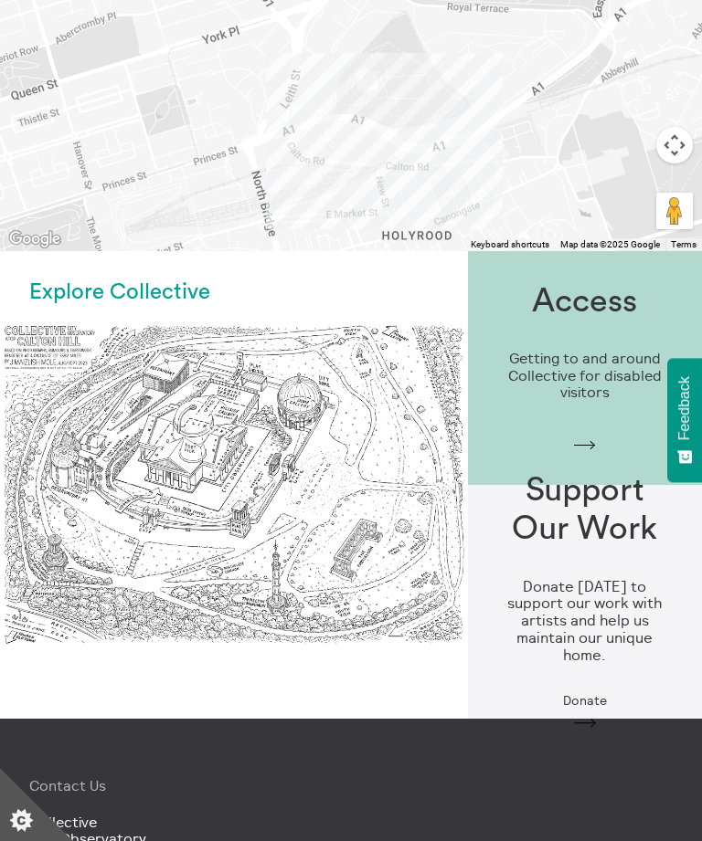
click at [581, 472] on h1 "Support Our Work" at bounding box center [584, 510] width 175 height 76
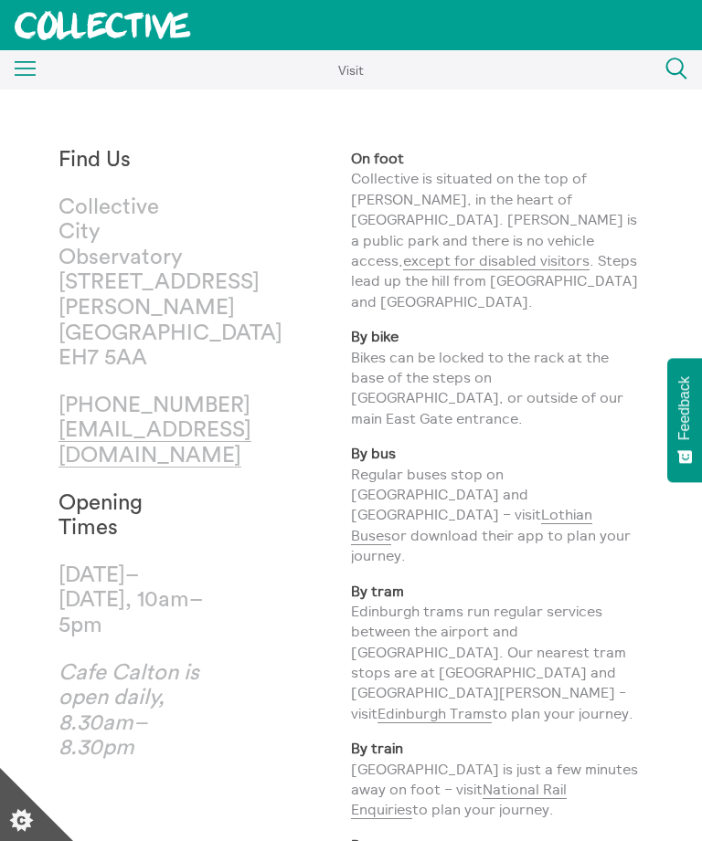
click at [26, 70] on icon "Menu" at bounding box center [26, 69] width 22 height 16
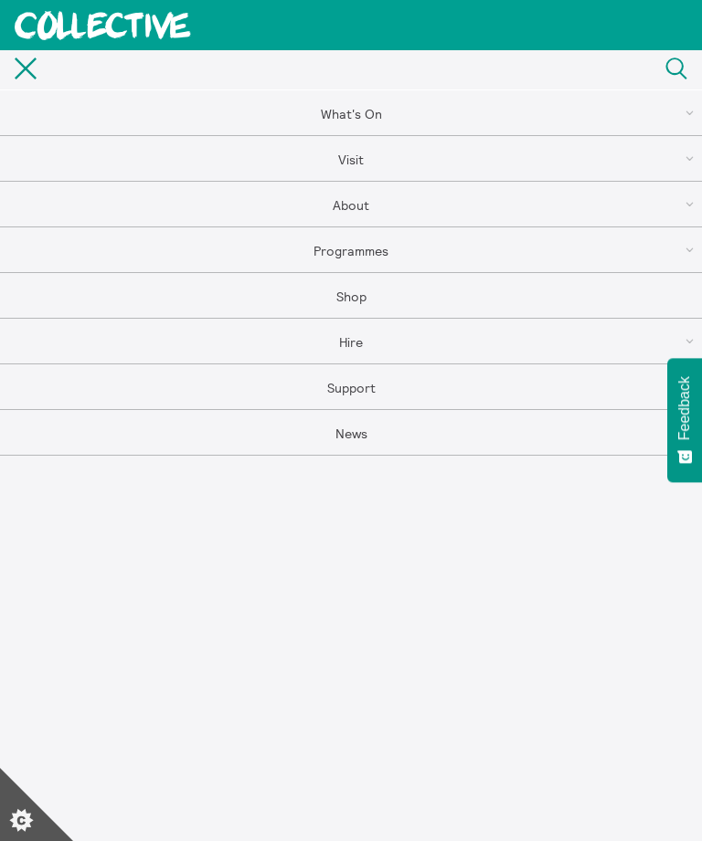
click at [422, 197] on link "About" at bounding box center [351, 205] width 702 height 46
click at [484, 162] on link "About" at bounding box center [351, 159] width 702 height 46
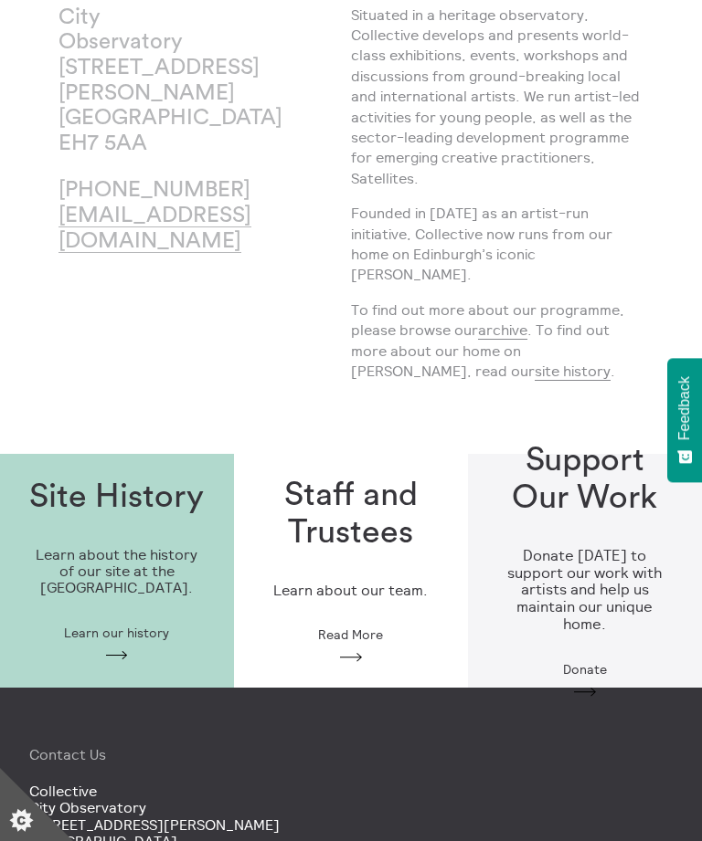
scroll to position [246, 0]
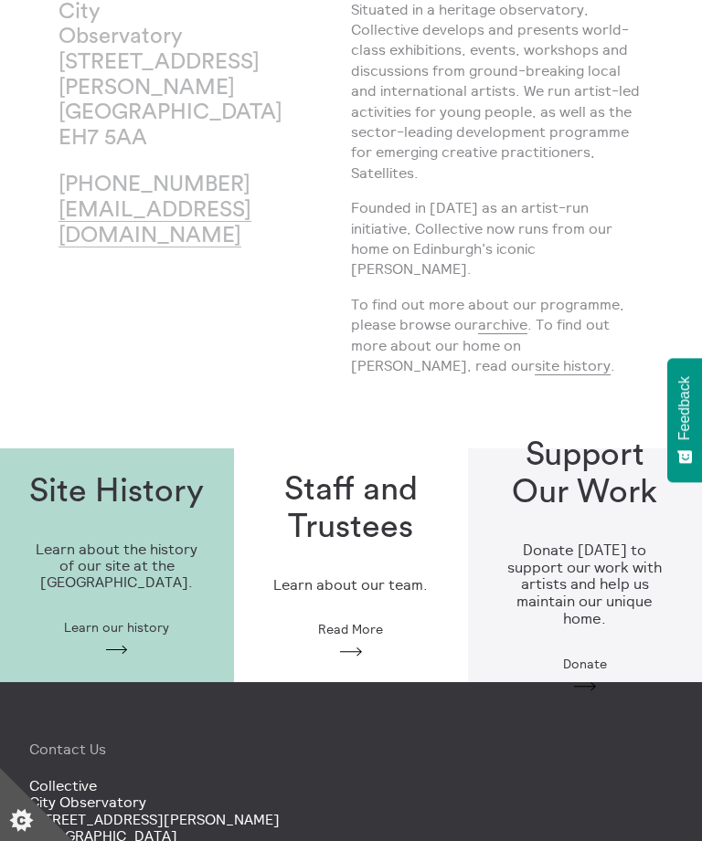
click at [570, 542] on h3 "Donate [DATE] to support our work with artists and help us maintain our unique …" at bounding box center [584, 585] width 175 height 86
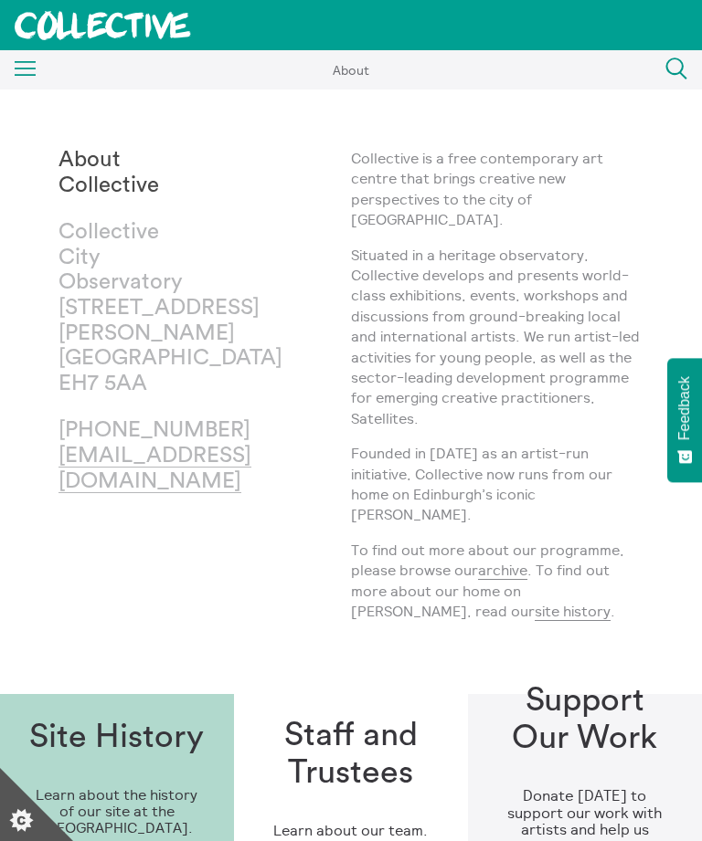
click at [30, 66] on icon "Menu" at bounding box center [26, 69] width 22 height 16
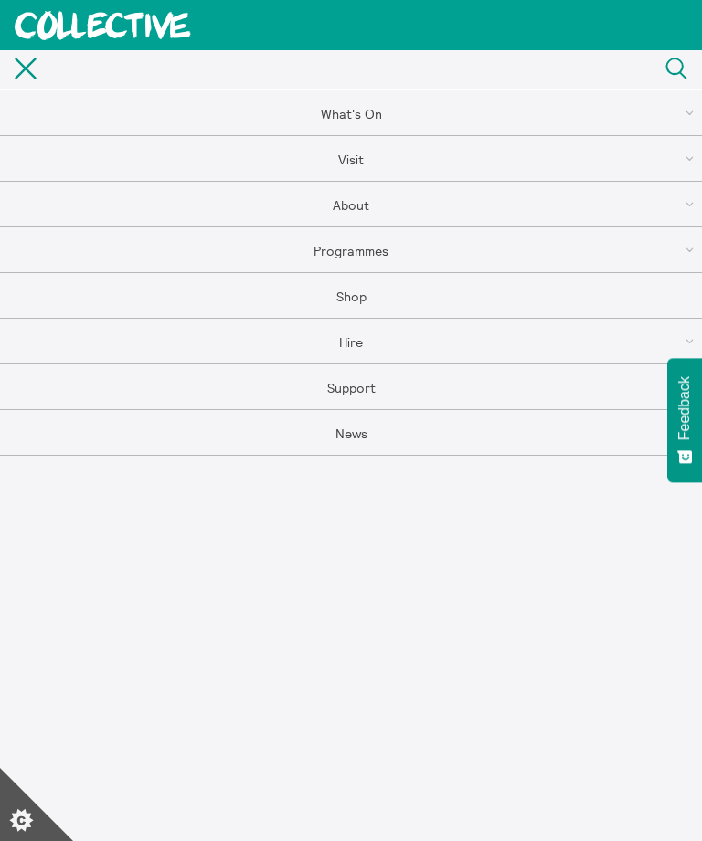
click at [448, 392] on link "Support" at bounding box center [351, 387] width 702 height 46
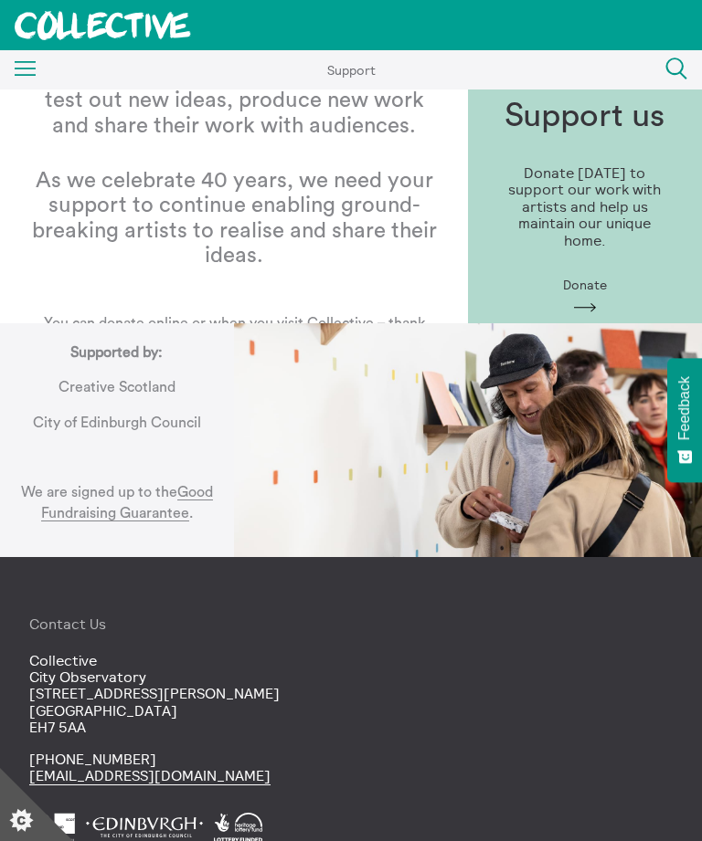
click at [612, 272] on div "Support us Donate [DATE] to support our work with artists and help us maintain …" at bounding box center [585, 207] width 234 height 277
